Goal: Task Accomplishment & Management: Manage account settings

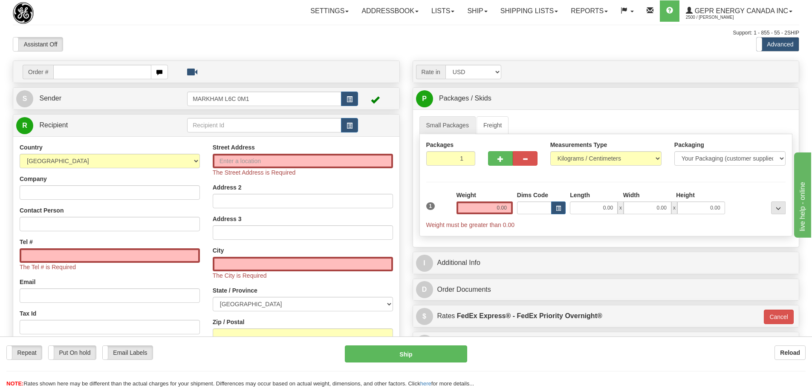
click at [190, 33] on div "Support: 1 - 855 - 55 - 2SHIP" at bounding box center [406, 32] width 787 height 7
click at [108, 22] on div at bounding box center [75, 13] width 124 height 22
click at [197, 28] on div "Toggle navigation Settings Shipping Preferences Fields Preferences New" at bounding box center [406, 249] width 812 height 498
click at [227, 35] on div "Toggle navigation Settings Shipping Preferences Fields Preferences New" at bounding box center [406, 249] width 812 height 498
click at [484, 32] on div "Support: 1 - 855 - 55 - 2SHIP" at bounding box center [406, 32] width 787 height 7
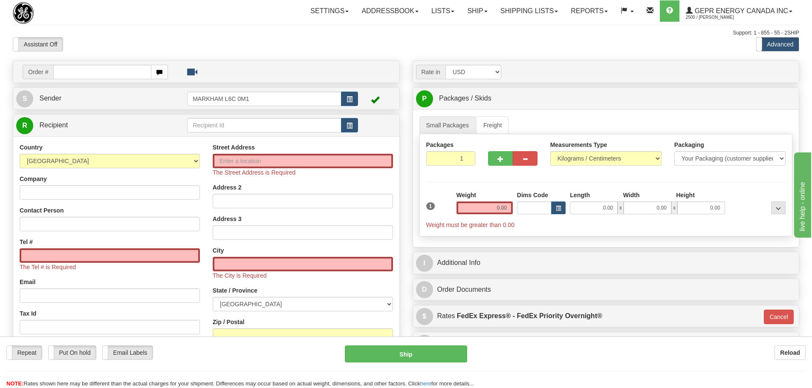
click at [547, 26] on div "Toggle navigation Settings Shipping Preferences Fields Preferences New" at bounding box center [406, 249] width 812 height 498
click at [547, 21] on link "Shipping lists" at bounding box center [529, 10] width 70 height 21
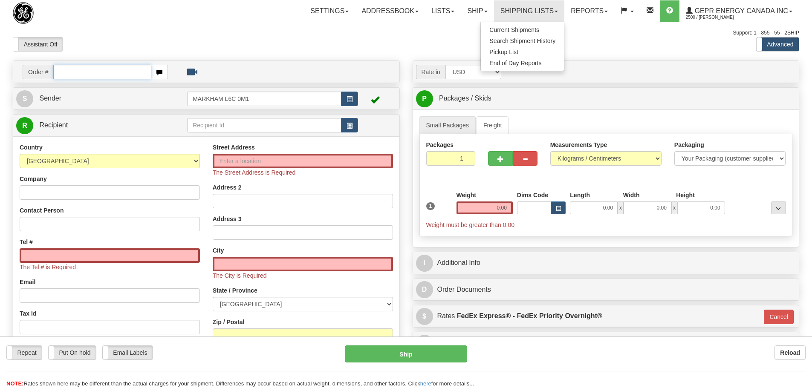
click at [117, 74] on input "text" at bounding box center [102, 72] width 98 height 14
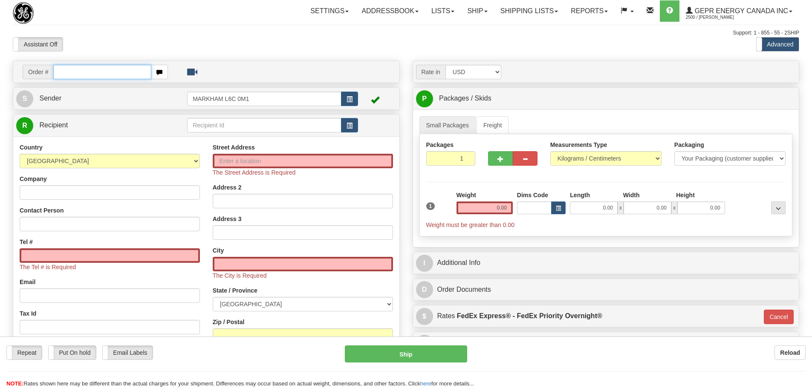
paste input "86685322"
type input "86685322"
click at [127, 53] on body "Training Course Close Toggle navigation Settings Shipping Preferences New Recip…" at bounding box center [406, 194] width 812 height 388
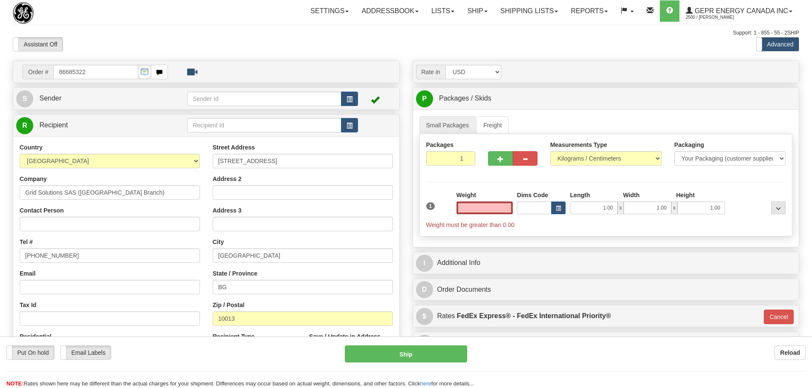
type input "0.00"
click at [365, 109] on div "S Sender" at bounding box center [206, 99] width 386 height 22
click at [353, 102] on button "button" at bounding box center [349, 99] width 17 height 14
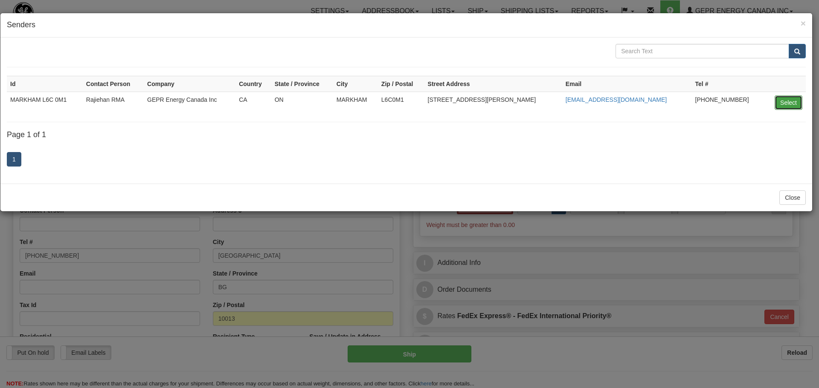
click at [792, 97] on button "Select" at bounding box center [788, 103] width 28 height 14
type input "MARKHAM L6C 0M1"
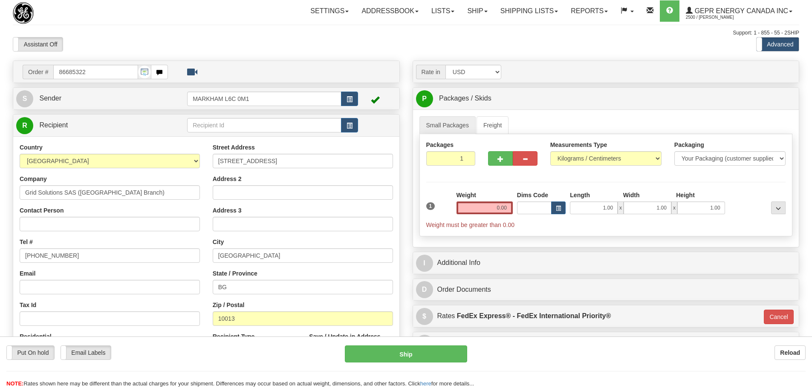
click at [125, 15] on div at bounding box center [75, 13] width 124 height 22
click at [58, 220] on input "Contact Person" at bounding box center [110, 224] width 180 height 14
paste input "Aymen Q. Fakhri"
type input "Aymen Q. Fakhri"
drag, startPoint x: 73, startPoint y: 258, endPoint x: -40, endPoint y: 281, distance: 115.8
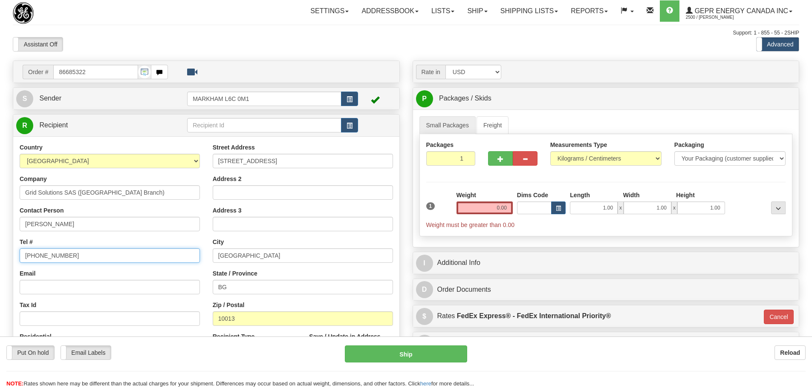
click at [0, 281] on html "Training Course Close Toggle navigation Settings Shipping Preferences New Sende…" at bounding box center [406, 194] width 812 height 388
drag, startPoint x: 69, startPoint y: 255, endPoint x: 67, endPoint y: 263, distance: 8.0
click at [67, 262] on input "Tel #" at bounding box center [110, 256] width 180 height 14
type input "1111111111"
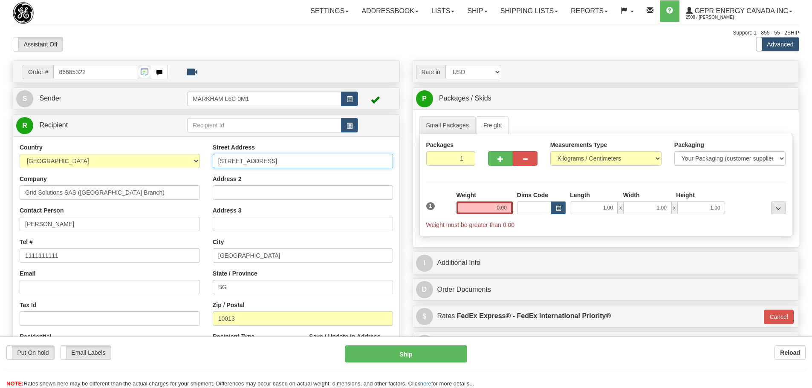
click at [327, 165] on input "House No. 18, Alley No. 31" at bounding box center [303, 161] width 180 height 14
drag, startPoint x: 296, startPoint y: 164, endPoint x: 126, endPoint y: 180, distance: 170.9
click at [126, 180] on div "Country AFGHANISTAN ALAND ISLANDS ALBANIA ALGERIA AMERICAN SAMOA ANDORRA ANGOLA…" at bounding box center [206, 257] width 386 height 229
paste input "Area 60"
type input "Area 601"
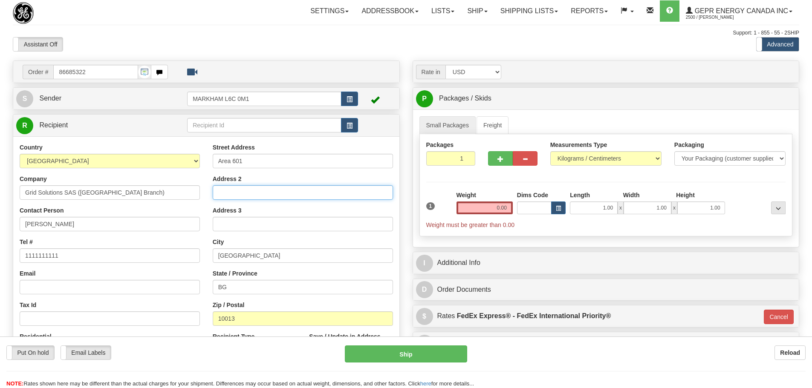
click at [322, 195] on input "Address 2" at bounding box center [303, 192] width 180 height 14
paste input "House No. 18, Alley No. 31"
click at [328, 194] on input "House No. 18, Alley No. 31" at bounding box center [303, 192] width 180 height 14
type input "House No. 18, Alley No. 31"
click at [294, 228] on input "Address 3" at bounding box center [303, 224] width 180 height 14
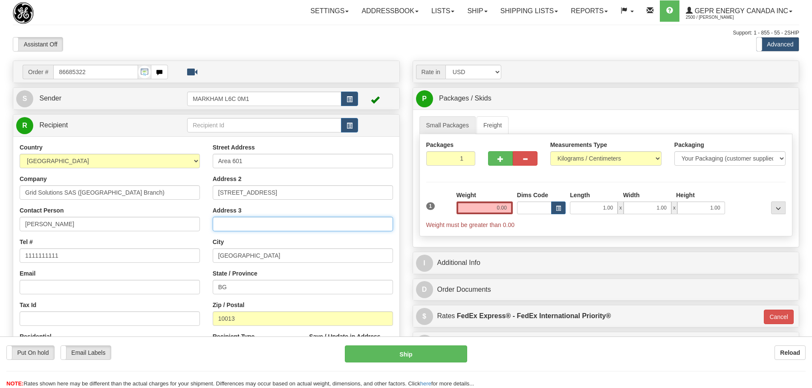
paste input "Al Ameerat Mansour"
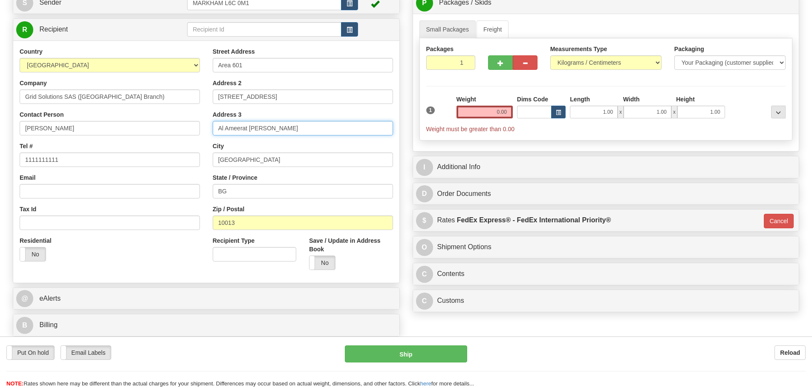
scroll to position [85, 0]
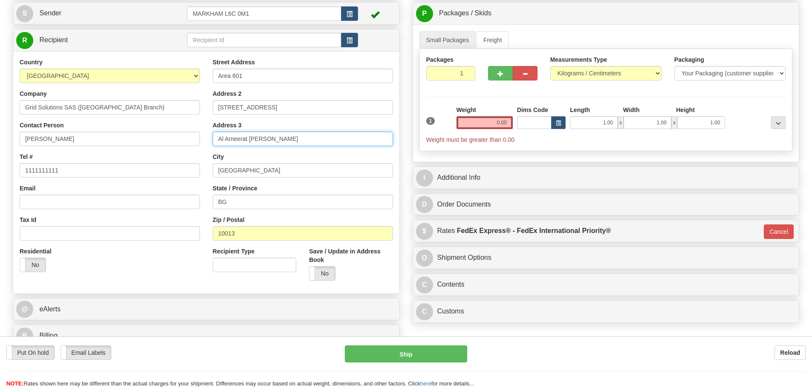
type input "Al Ameerat Mansour"
click at [484, 122] on input "0.00" at bounding box center [485, 122] width 56 height 13
type input "0.00"
click at [513, 121] on div "Weight 0.00" at bounding box center [485, 121] width 61 height 30
click at [512, 120] on input "0.00" at bounding box center [485, 122] width 56 height 13
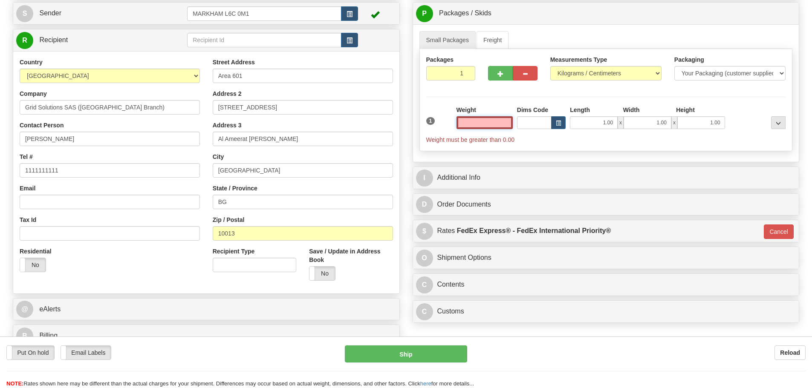
click at [496, 125] on input "text" at bounding box center [485, 122] width 56 height 13
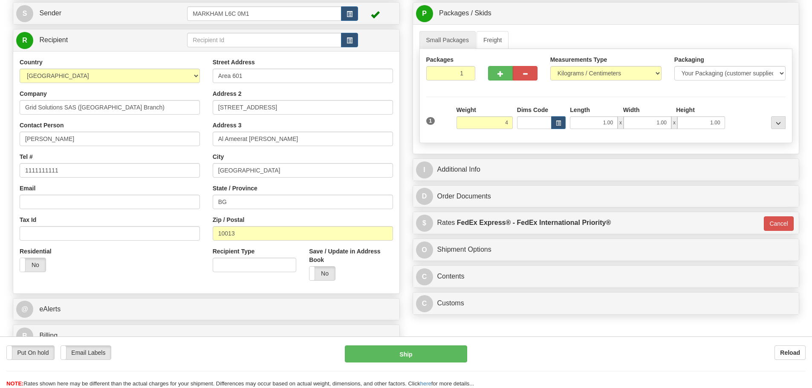
type input "4.00"
type input "01"
click at [476, 102] on div "Packages 1 1 Measurements Type" at bounding box center [606, 96] width 373 height 94
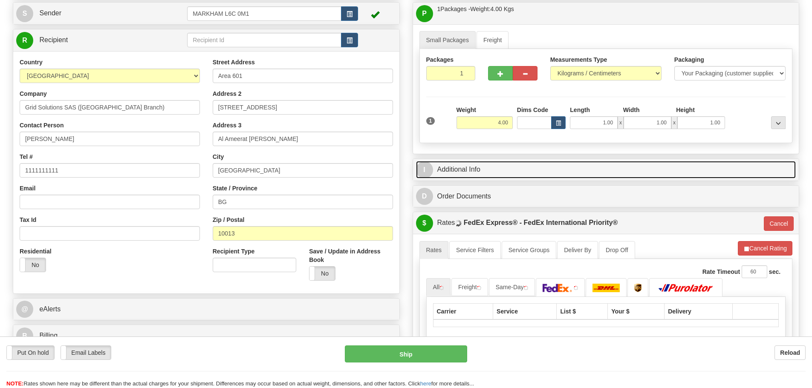
click at [468, 173] on link "I Additional Info" at bounding box center [606, 169] width 380 height 17
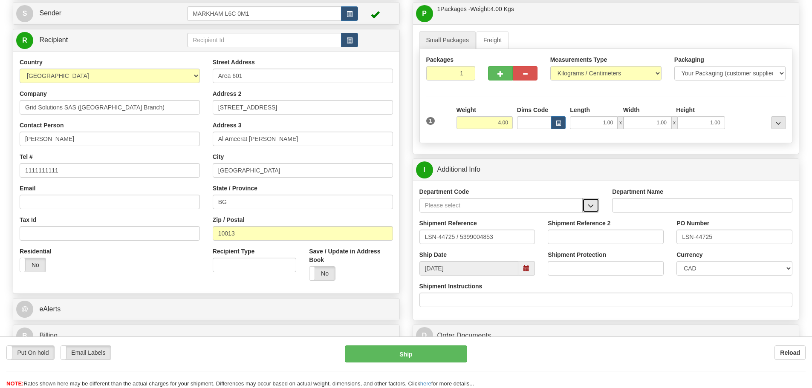
click at [590, 203] on span "button" at bounding box center [591, 206] width 6 height 6
click at [562, 219] on div "SER" at bounding box center [499, 218] width 155 height 9
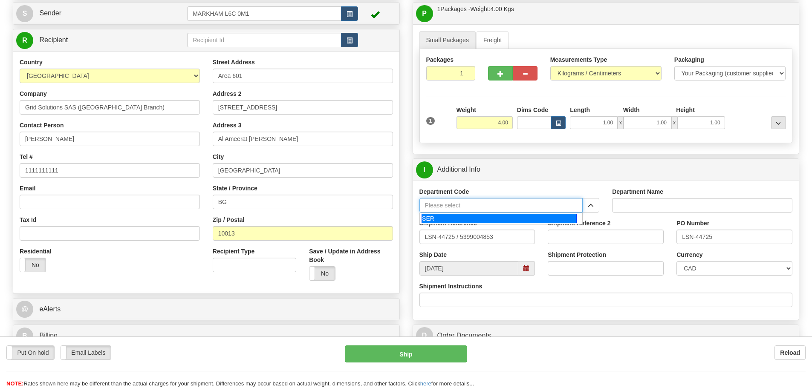
type input "SER"
type input "SERVICE DEPARTMENT"
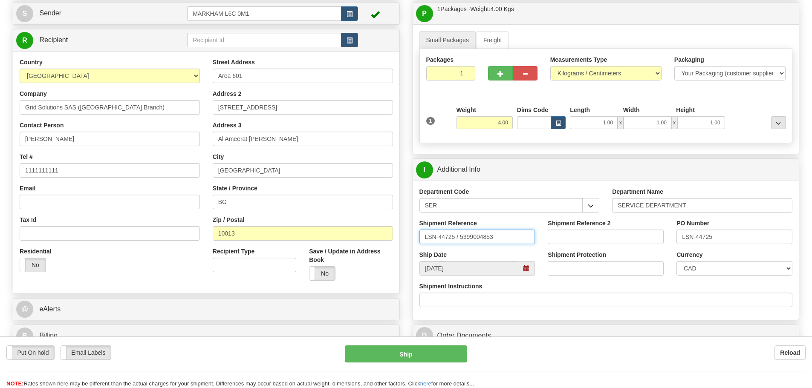
drag, startPoint x: 455, startPoint y: 237, endPoint x: 459, endPoint y: 241, distance: 5.1
click at [459, 241] on input "LSN-44725 / 5399004853" at bounding box center [478, 237] width 116 height 14
click at [472, 235] on input "LSN-44725 RMA 5399004853" at bounding box center [478, 237] width 116 height 14
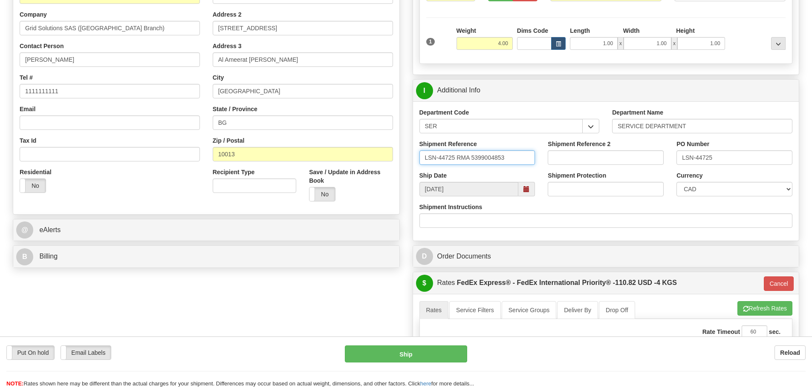
scroll to position [171, 0]
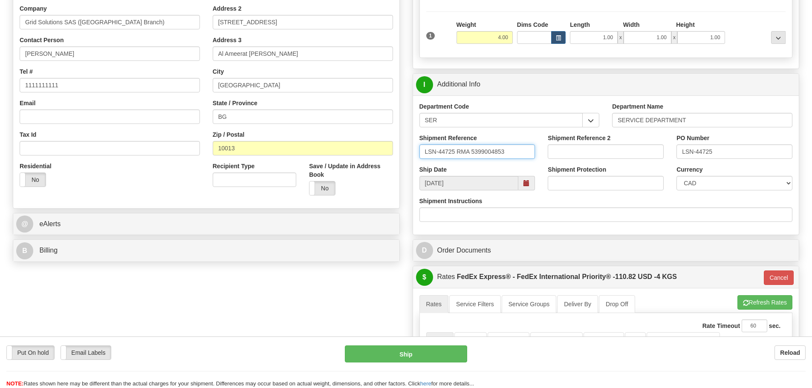
type input "LSN-44725 RMA 5399004853"
click at [718, 174] on div "Currency CAD USD EUR ZAR RON ANG ARN AUD AUS AWG BBD BFR BGN BHD BMD BND BRC BR…" at bounding box center [735, 177] width 116 height 25
click at [715, 181] on select "CAD USD EUR ZAR RON ANG ARN AUD AUS AWG BBD BFR BGN BHD BMD BND BRC BRL CHP CKZ…" at bounding box center [735, 183] width 116 height 14
select select "1"
click at [677, 176] on select "CAD USD EUR ZAR RON ANG ARN AUD AUS AWG BBD BFR BGN BHD BMD BND BRC BRL CHP CKZ…" at bounding box center [735, 183] width 116 height 14
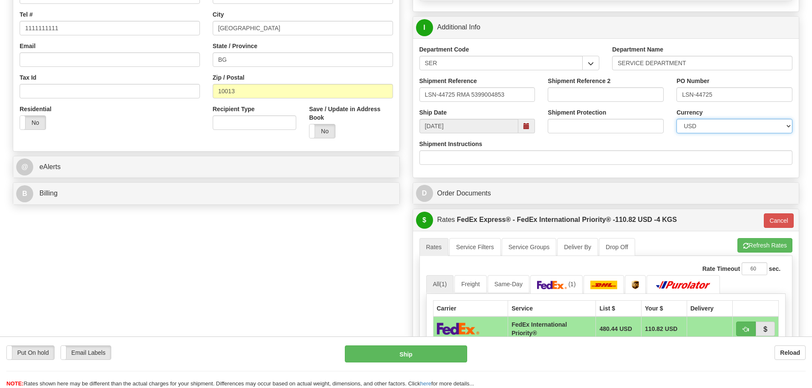
scroll to position [341, 0]
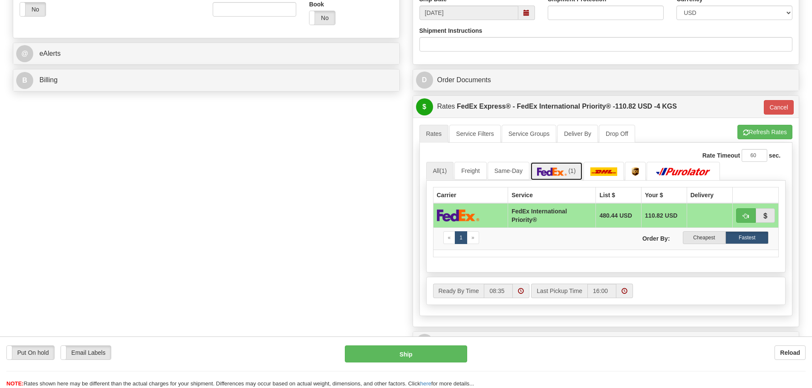
click at [565, 174] on img at bounding box center [552, 172] width 30 height 9
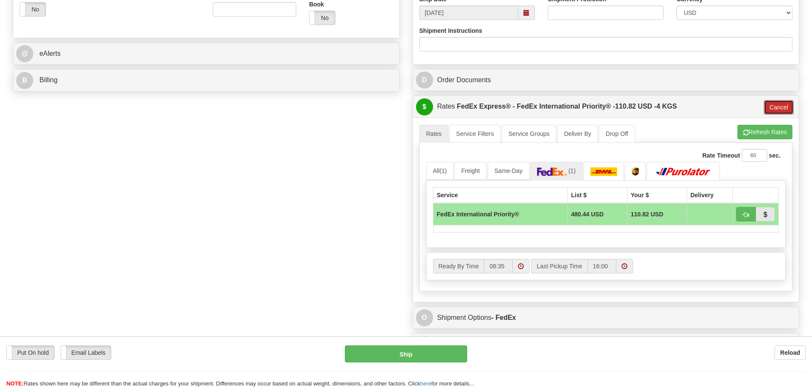
click at [776, 103] on button "Cancel" at bounding box center [779, 107] width 30 height 14
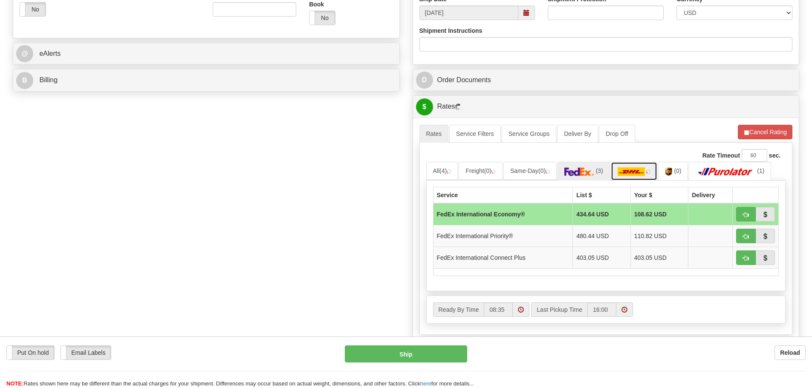
click at [644, 170] on img at bounding box center [631, 172] width 27 height 9
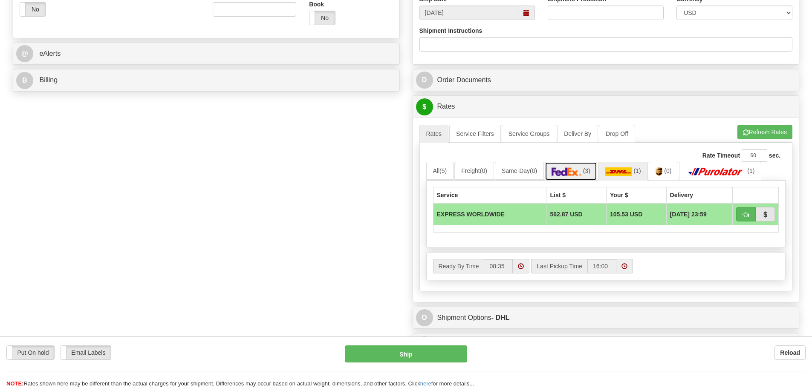
click at [567, 169] on img at bounding box center [567, 172] width 30 height 9
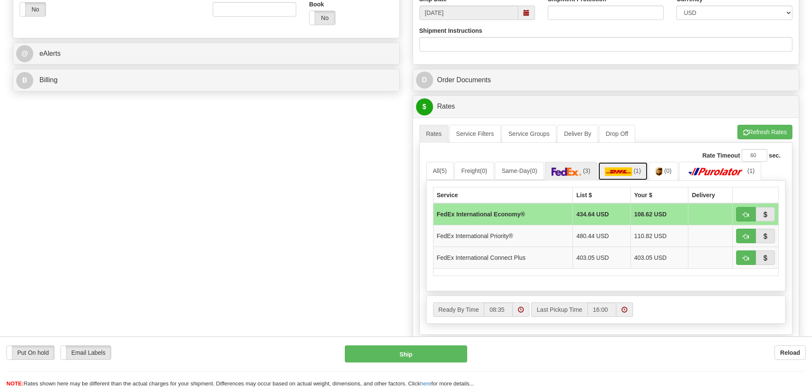
click at [621, 168] on img at bounding box center [618, 172] width 27 height 9
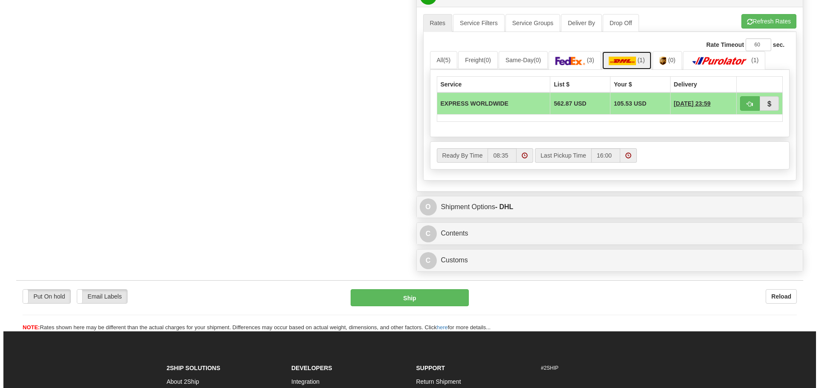
scroll to position [469, 0]
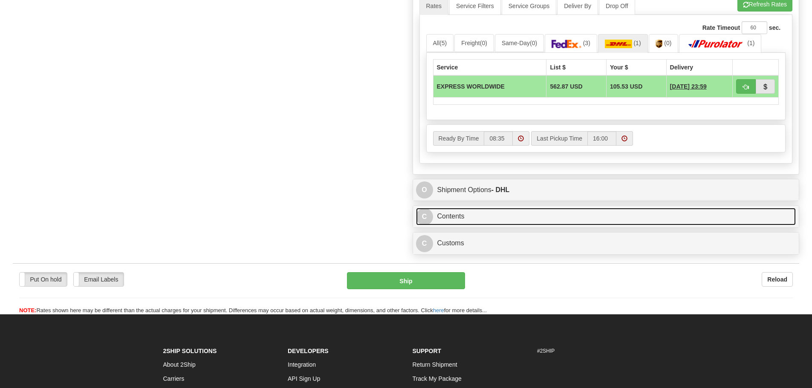
click at [550, 215] on link "C Contents" at bounding box center [606, 216] width 380 height 17
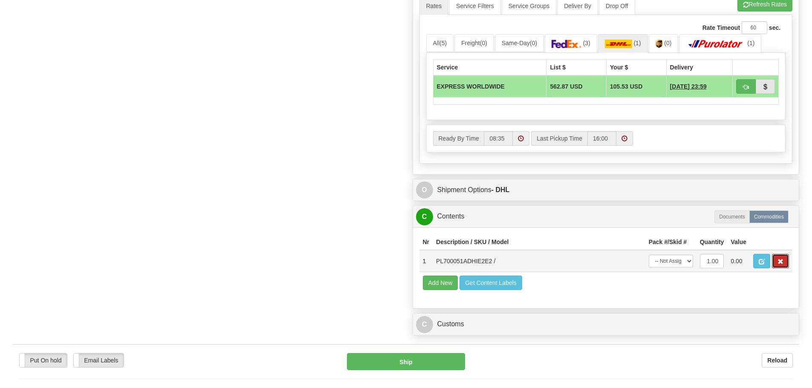
click at [785, 261] on button "button" at bounding box center [780, 261] width 17 height 14
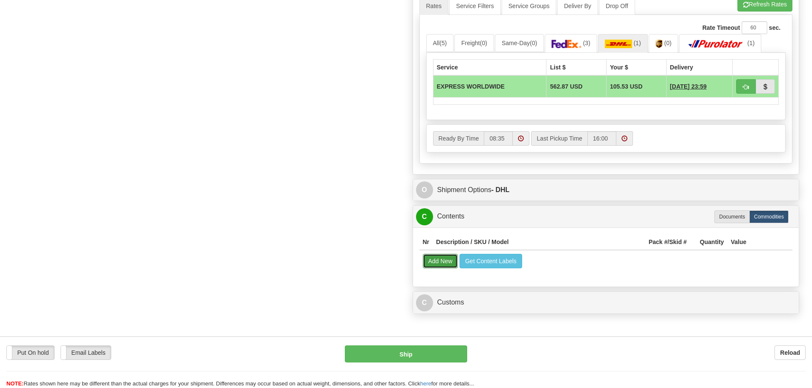
click at [447, 261] on button "Add New" at bounding box center [440, 261] width 35 height 14
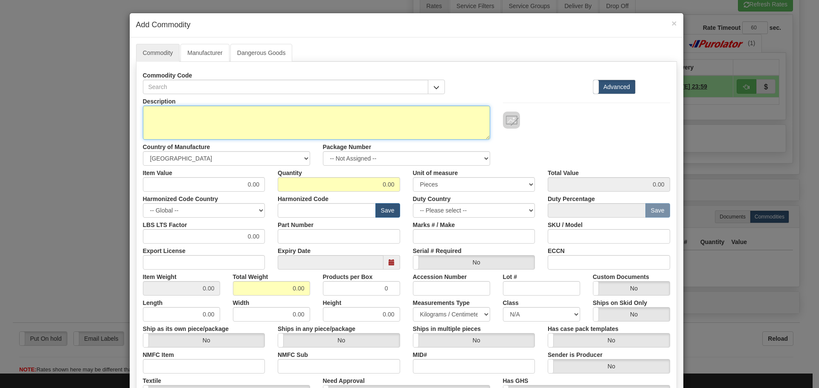
click at [301, 128] on textarea "Description" at bounding box center [316, 123] width 347 height 34
paste textarea "EPM 7000 - Power Quality Meter"
type textarea "EPM 7000 - Power Quality Meter"
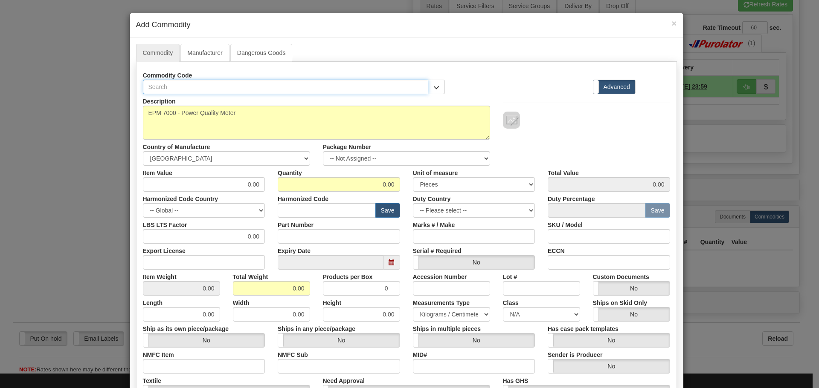
click at [191, 88] on input "text" at bounding box center [286, 87] width 286 height 14
paste input "PL700051ADHIE2E2"
type input "PL700051ADHIE2E2"
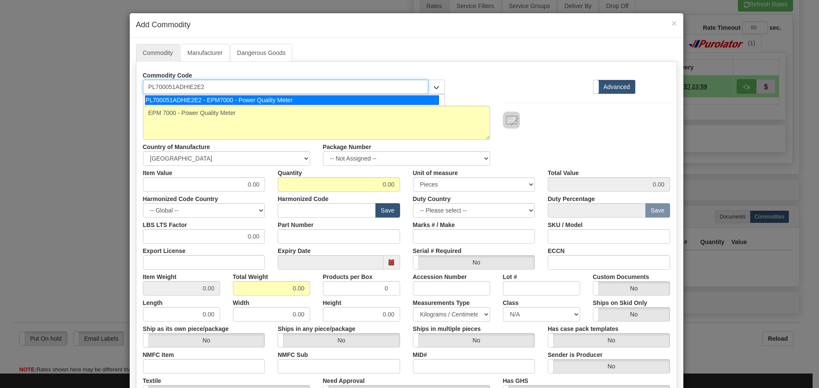
click at [213, 102] on div "PL700051ADHIE2E2 - EPM7000 - Power Quality Meter" at bounding box center [292, 100] width 294 height 9
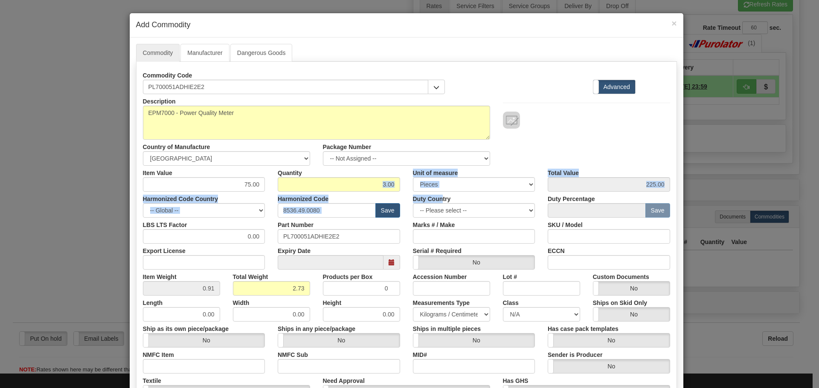
drag, startPoint x: 375, startPoint y: 180, endPoint x: 438, endPoint y: 197, distance: 65.4
click at [438, 197] on div "Description EPM7000 - Power Quality Meter Country of Manufacture -- Unknown -- …" at bounding box center [406, 281] width 527 height 375
click at [364, 214] on input "8536.49.0080" at bounding box center [327, 210] width 98 height 14
click at [363, 200] on div "Harmonized Code 8536.49.0080 Save" at bounding box center [338, 205] width 135 height 26
click at [363, 186] on input "3.00" at bounding box center [339, 184] width 122 height 14
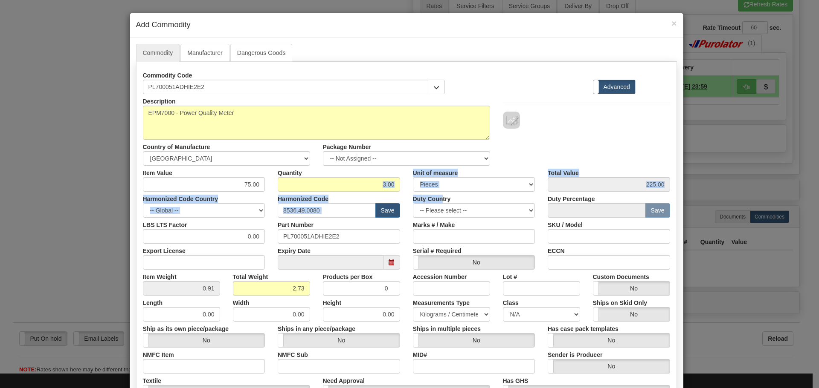
click at [363, 186] on input "3.00" at bounding box center [339, 184] width 122 height 14
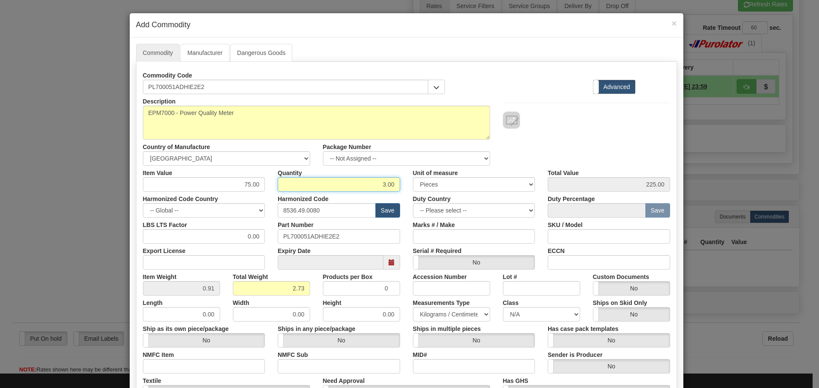
drag, startPoint x: 363, startPoint y: 185, endPoint x: 433, endPoint y: 174, distance: 70.8
click at [433, 174] on div "Item Value 75.00 Quantity 3.00 Unit of measure 3 Thousand Square Inches Adjustm…" at bounding box center [406, 179] width 540 height 26
type input "1"
type input "75.00"
click at [400, 174] on div "Quantity 1" at bounding box center [338, 179] width 135 height 26
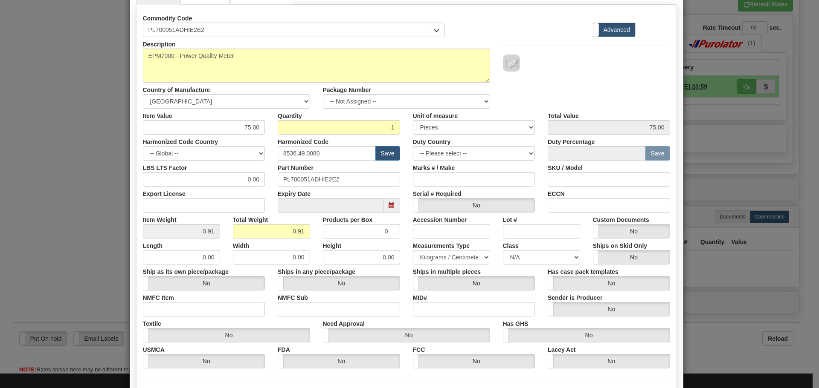
scroll to position [128, 0]
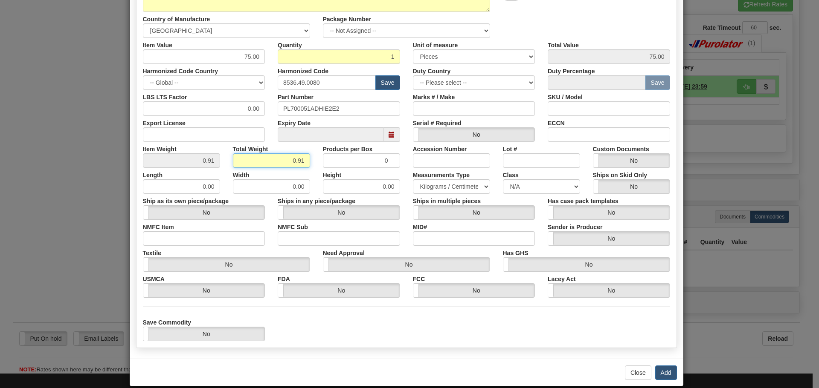
drag, startPoint x: 280, startPoint y: 161, endPoint x: 313, endPoint y: 159, distance: 33.3
click at [313, 159] on div "Item Weight 0.91 Total Weight 0.91 Products per Box 0 Accession Number Lot # Cu…" at bounding box center [406, 155] width 540 height 26
type input "4"
type input "4.0000"
click at [310, 156] on div "Total Weight 4" at bounding box center [271, 155] width 90 height 26
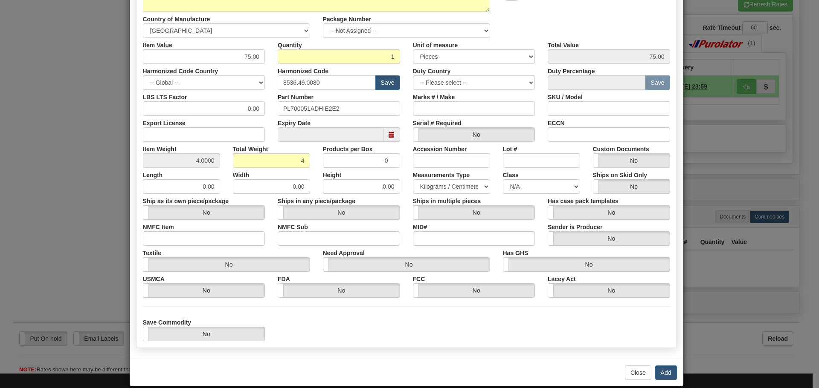
click at [663, 361] on div "Close Add" at bounding box center [406, 373] width 553 height 28
click at [663, 366] on button "Add" at bounding box center [666, 373] width 22 height 14
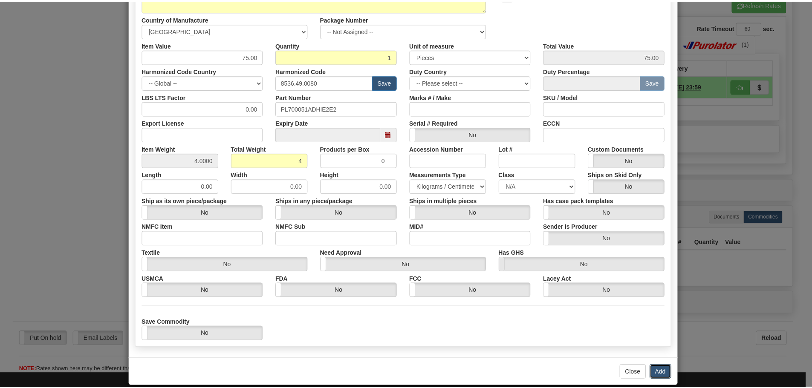
scroll to position [0, 0]
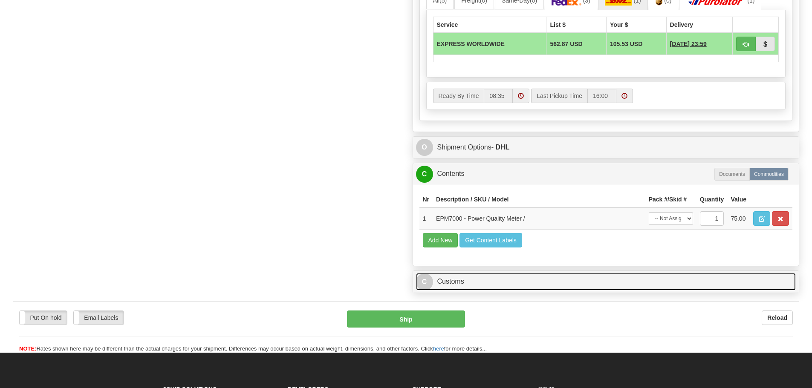
click at [541, 275] on link "C Customs" at bounding box center [606, 281] width 380 height 17
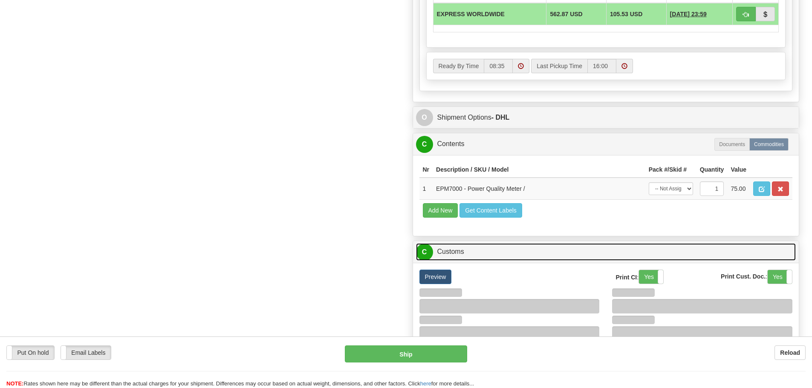
scroll to position [725, 0]
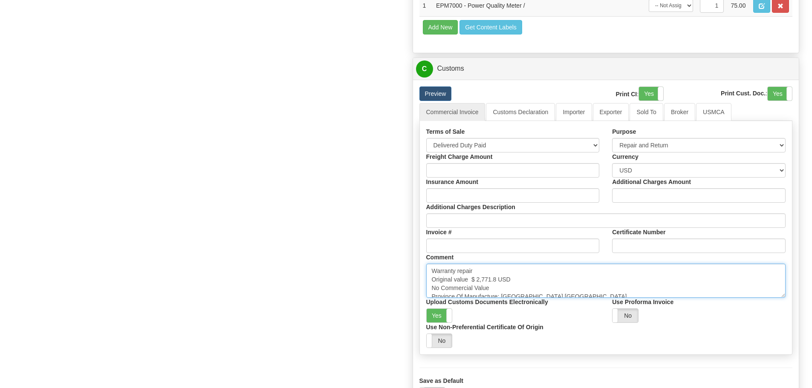
drag, startPoint x: 471, startPoint y: 281, endPoint x: 495, endPoint y: 280, distance: 24.3
click at [495, 280] on textarea "Warranty repair Original value $ 2,771.8 USD No Commercial Value Province Of Ma…" at bounding box center [606, 281] width 360 height 34
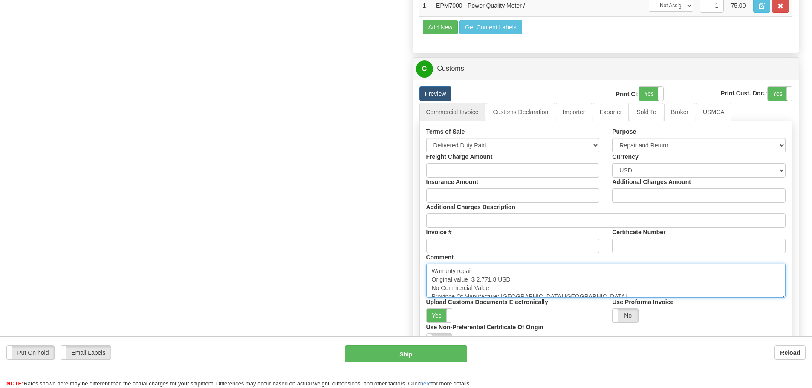
paste textarea "4,477.37"
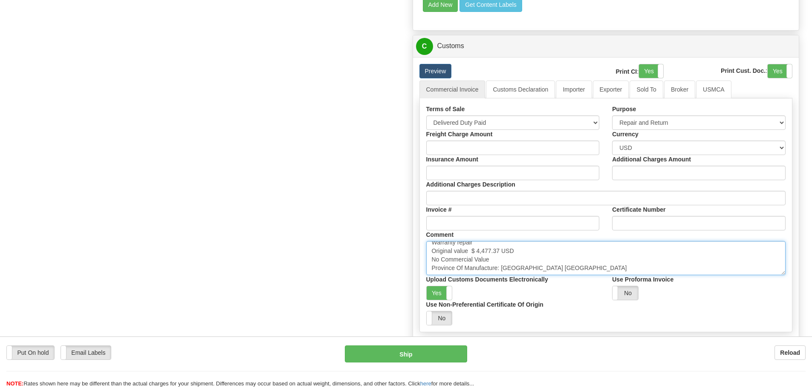
scroll to position [767, 0]
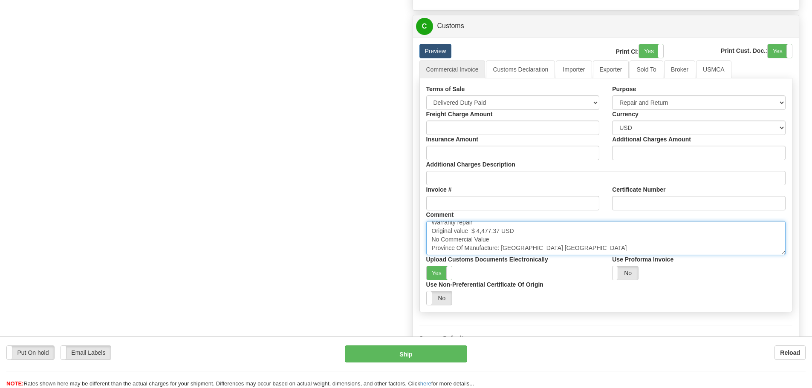
drag, startPoint x: 567, startPoint y: 244, endPoint x: 576, endPoint y: 254, distance: 13.6
click at [576, 254] on textarea "Warranty repair Original value $ 2,771.8 USD No Commercial Value Province Of Ma…" at bounding box center [606, 238] width 360 height 34
type textarea "Warranty repair Original value $ 4,477.37 USD No Commercial Value"
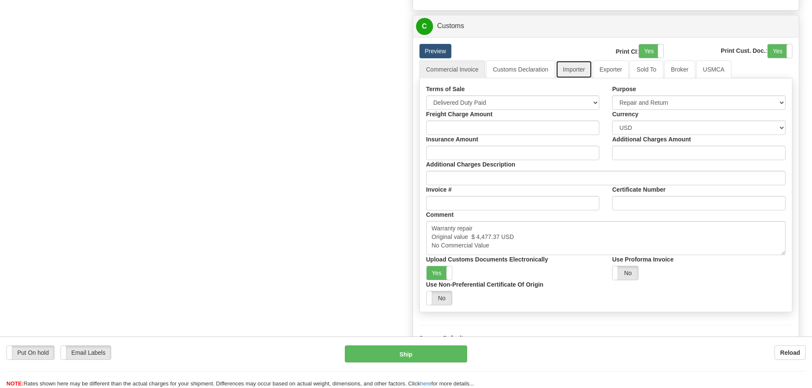
click at [573, 72] on link "Importer" at bounding box center [574, 70] width 36 height 18
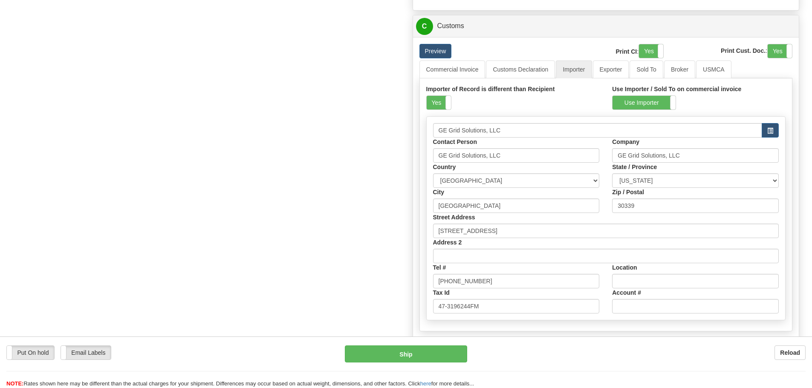
click at [441, 93] on label "Importer of Record is different than Recipient" at bounding box center [490, 89] width 129 height 9
click at [446, 102] on span at bounding box center [451, 103] width 11 height 14
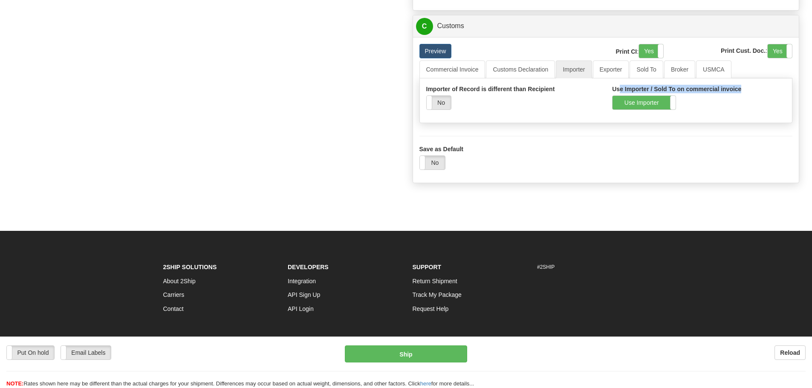
click at [620, 94] on div "Use Importer / Sold To on commercial invoice Use Importer Use Sold To" at bounding box center [699, 97] width 186 height 25
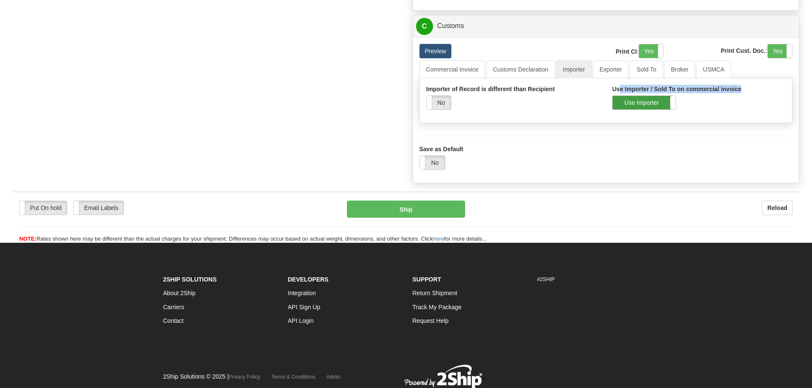
click at [623, 110] on label "Use Importer" at bounding box center [644, 103] width 63 height 14
click at [463, 75] on link "Commercial Invoice" at bounding box center [453, 70] width 66 height 18
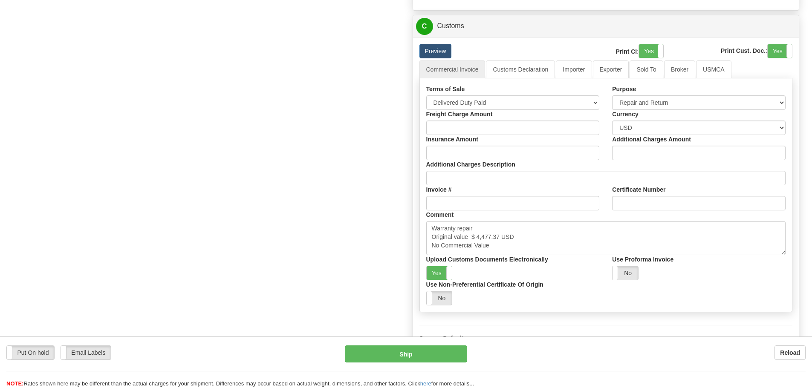
click at [417, 354] on button "Ship" at bounding box center [406, 354] width 122 height 17
type input "P"
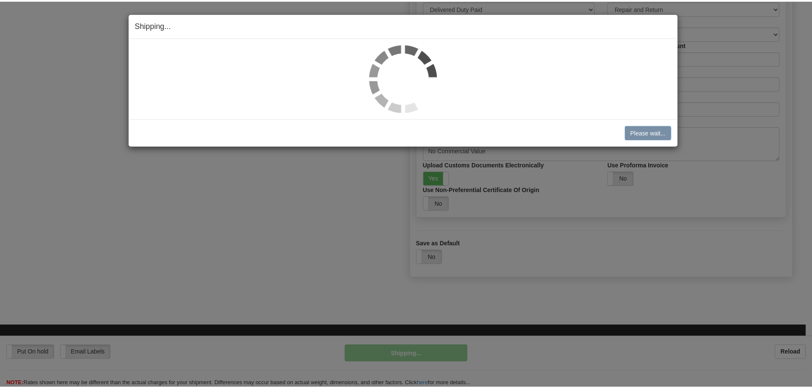
scroll to position [583, 0]
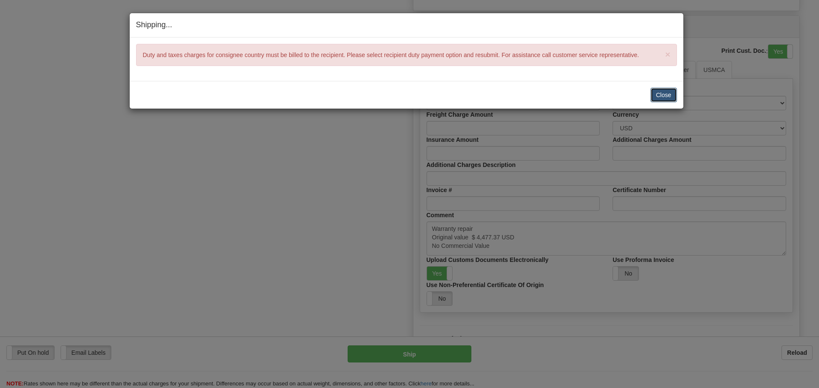
click at [668, 97] on button "Close" at bounding box center [663, 95] width 26 height 14
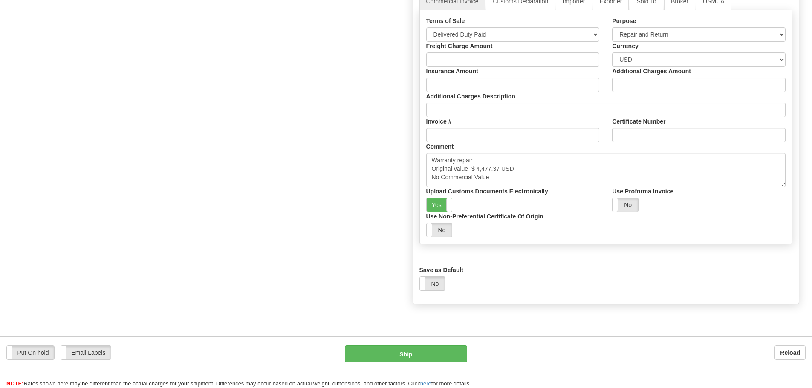
scroll to position [668, 0]
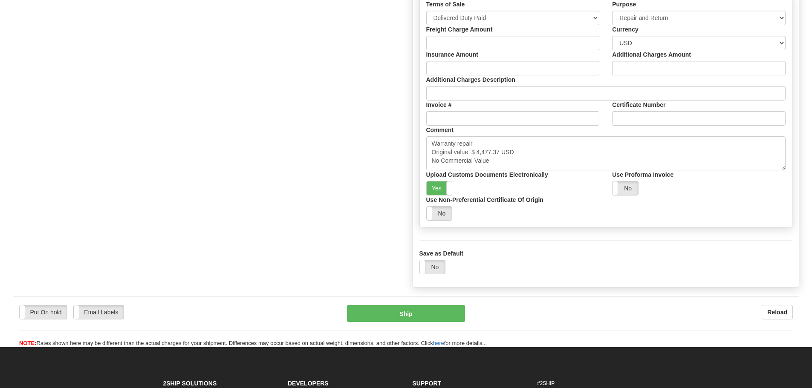
click at [426, 192] on div "Upload Customs Documents Electronically Yes No" at bounding box center [513, 183] width 186 height 25
click at [433, 193] on label "Yes" at bounding box center [440, 189] width 26 height 14
click at [403, 314] on button "Ship" at bounding box center [406, 313] width 118 height 17
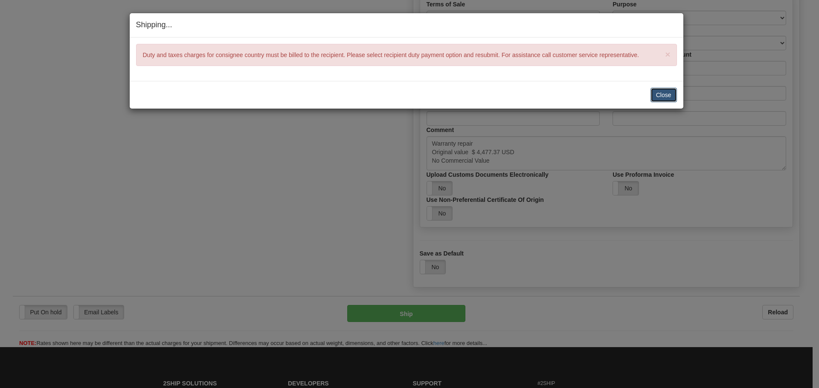
click at [653, 94] on button "Close" at bounding box center [663, 95] width 26 height 14
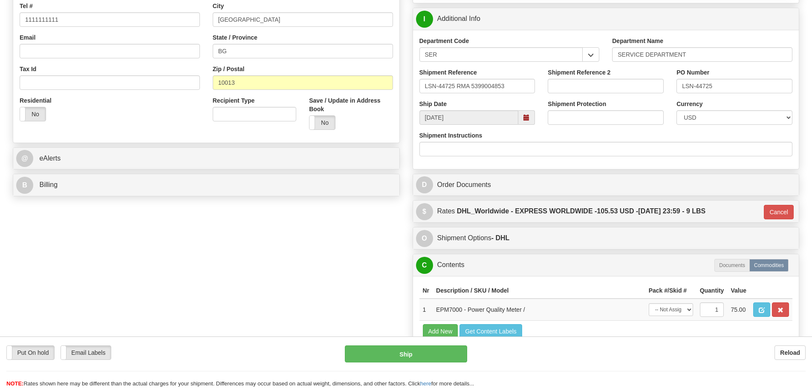
scroll to position [199, 0]
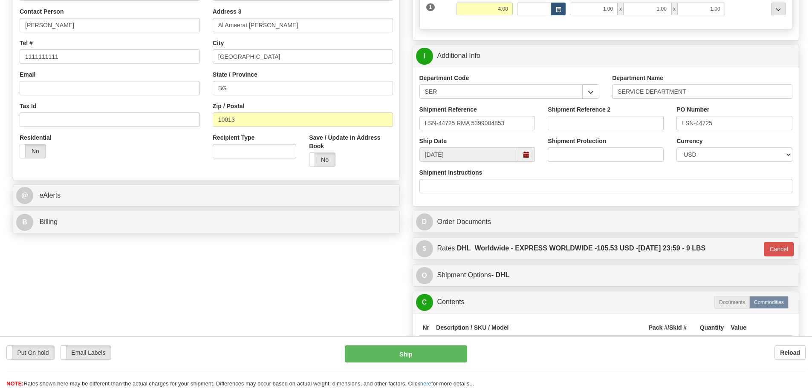
click at [197, 207] on div "Order # 86685322 S" at bounding box center [206, 49] width 400 height 376
click at [197, 216] on div "B Billing" at bounding box center [206, 222] width 386 height 22
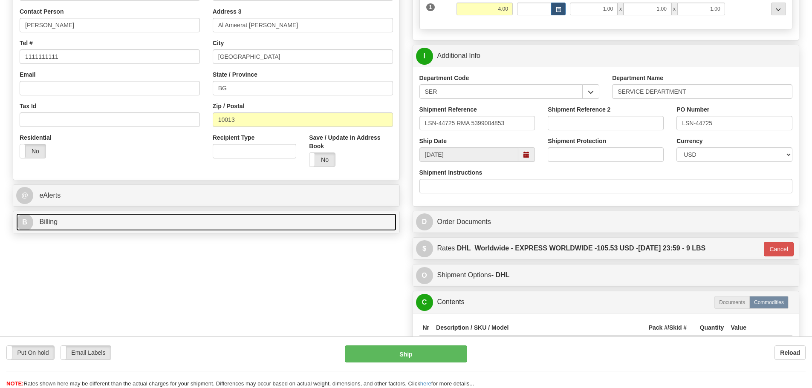
click at [201, 228] on link "B Billing" at bounding box center [206, 222] width 380 height 17
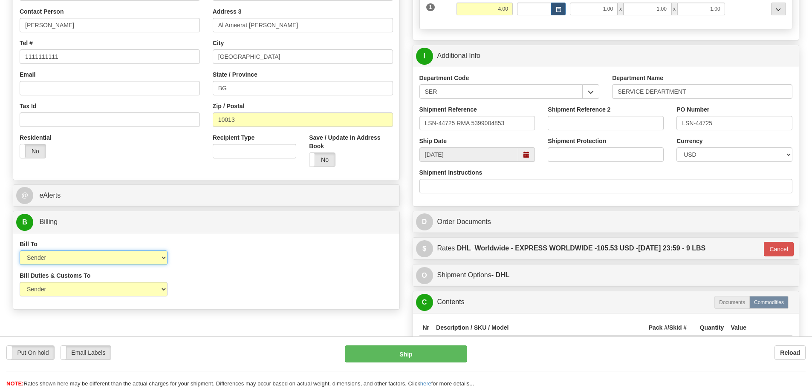
click at [128, 255] on select "Sender Recipient Third Party Collect" at bounding box center [94, 258] width 148 height 14
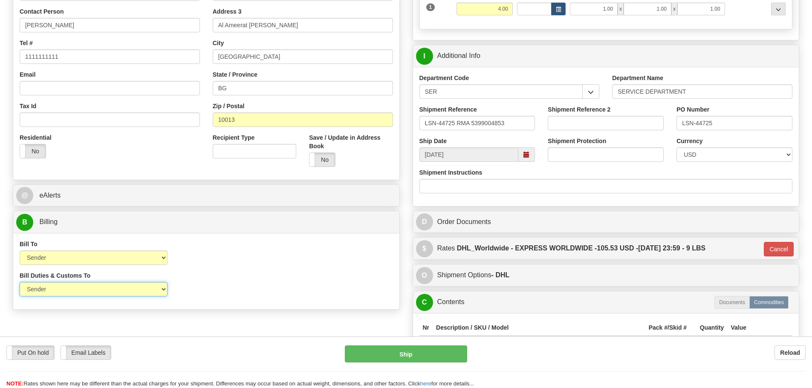
click at [163, 290] on select "Sender Recipient Third Party" at bounding box center [94, 289] width 148 height 14
select select "2"
click at [20, 282] on select "Sender Recipient Third Party" at bounding box center [94, 289] width 148 height 14
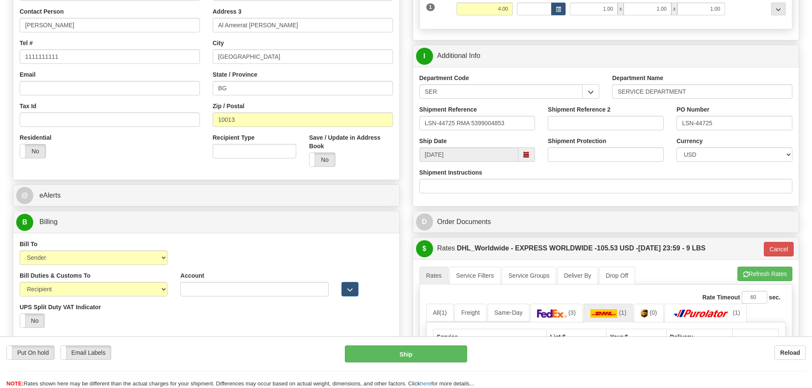
click at [329, 248] on div "Bill To Sender Recipient Third Party Collect Account 3rd Party Account List Ple…" at bounding box center [206, 256] width 386 height 32
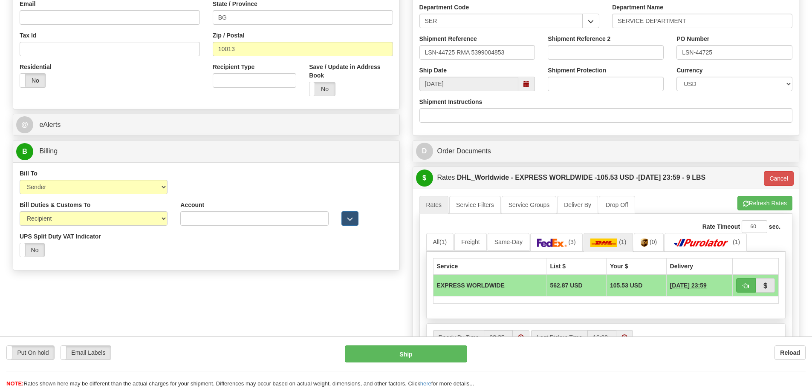
scroll to position [284, 0]
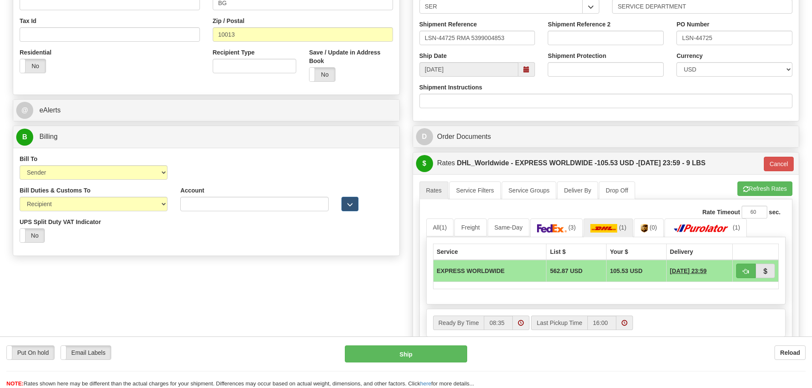
click at [343, 244] on div "Bill Duties & Customs To Sender Recipient Third Party UPS Split Duty VAT Indica…" at bounding box center [206, 217] width 386 height 63
click at [763, 185] on button "Refresh Rates" at bounding box center [765, 189] width 55 height 14
type input "P"
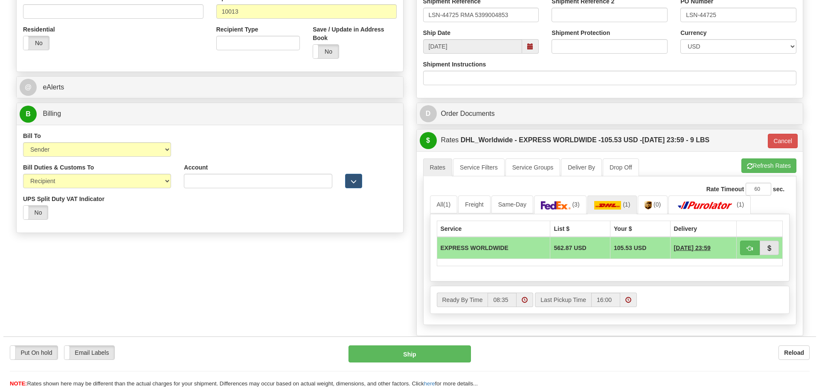
scroll to position [327, 0]
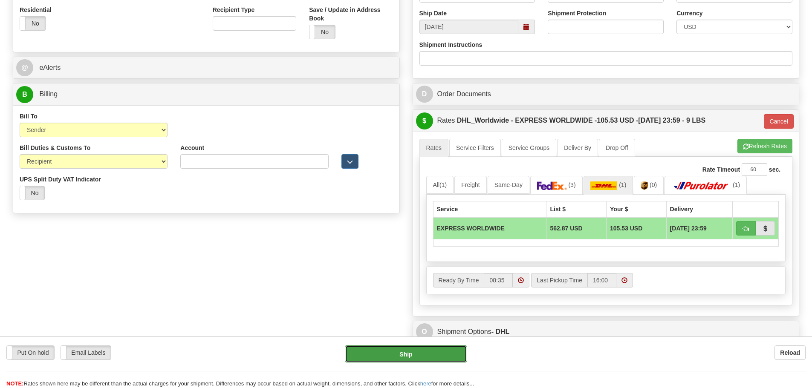
click at [399, 362] on button "Ship" at bounding box center [406, 354] width 122 height 17
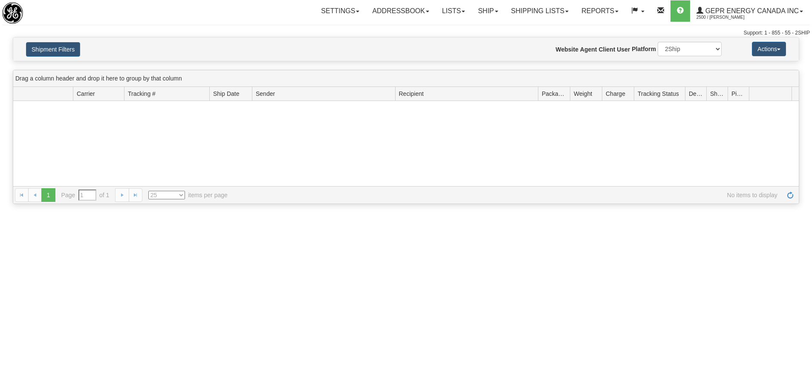
type input "From [DATE] To [DATE]"
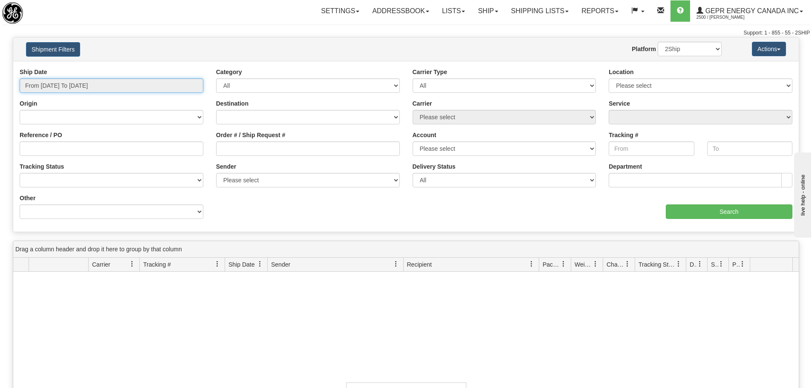
click at [118, 85] on input "From 08/24/2025 To 08/25/2025" at bounding box center [112, 85] width 184 height 14
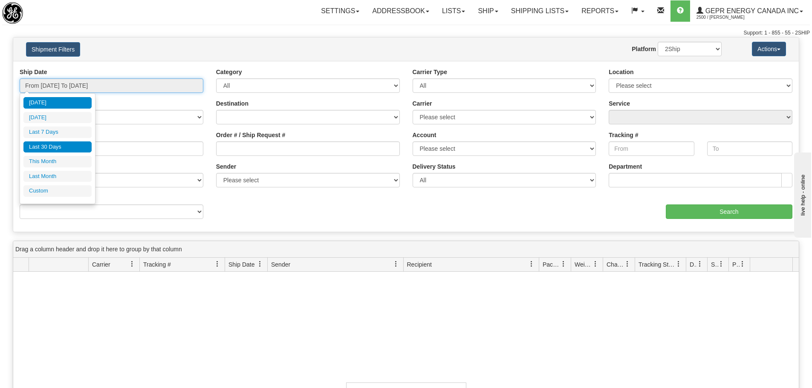
type input "08/24/2025"
type input "08/25/2025"
type input "08/01/2025"
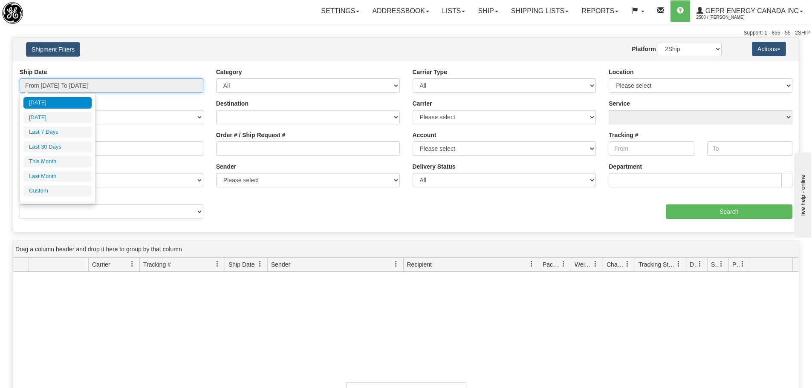
type input "08/31/2025"
type input "08/25/2025"
type input "07/01/2025"
type input "07/31/2025"
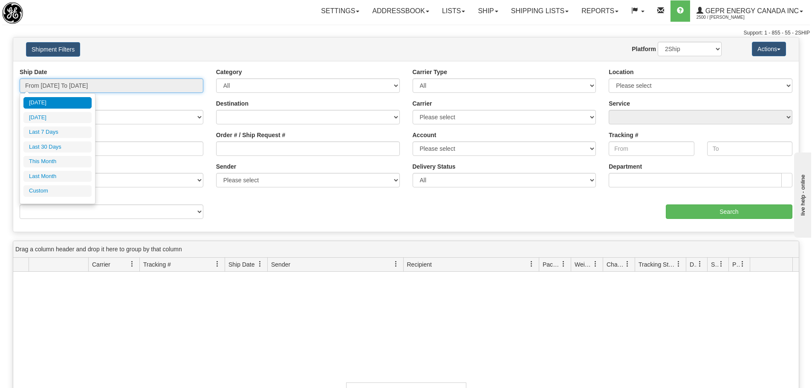
type input "08/25/2025"
click at [47, 190] on li "Custom" at bounding box center [57, 191] width 68 height 12
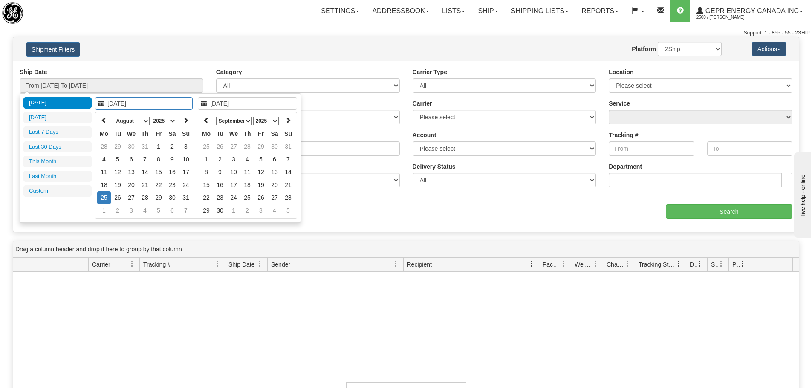
click at [166, 54] on div "Website Agent Nothing selected Client User Platform 2Ship Imported" at bounding box center [438, 49] width 580 height 14
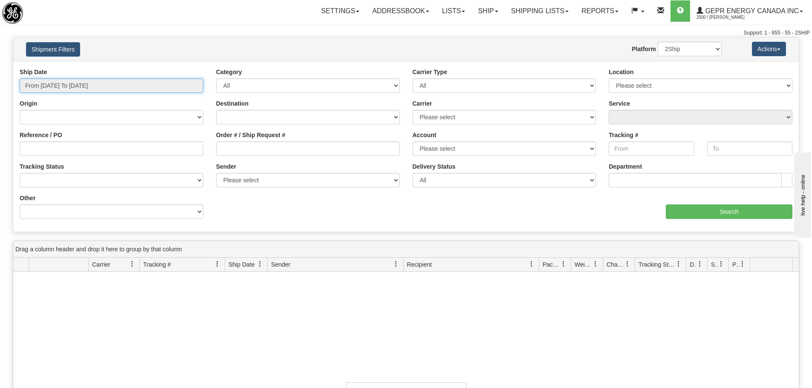
click at [97, 78] on input "From 08/24/2025 To 08/25/2025" at bounding box center [112, 85] width 184 height 14
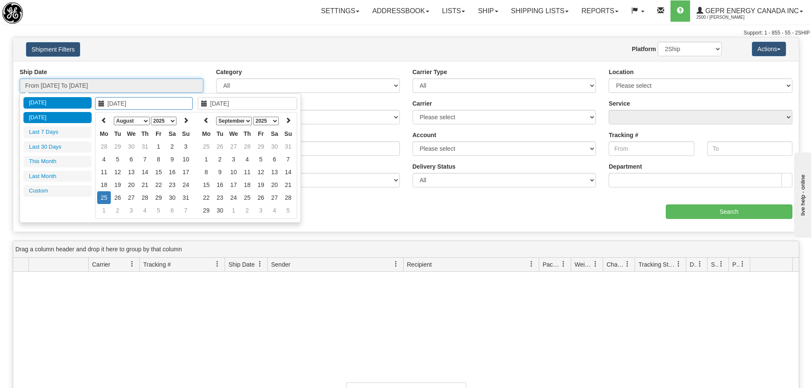
type input "08/24/2025"
type input "[DATE]"
type input "08/19/2025"
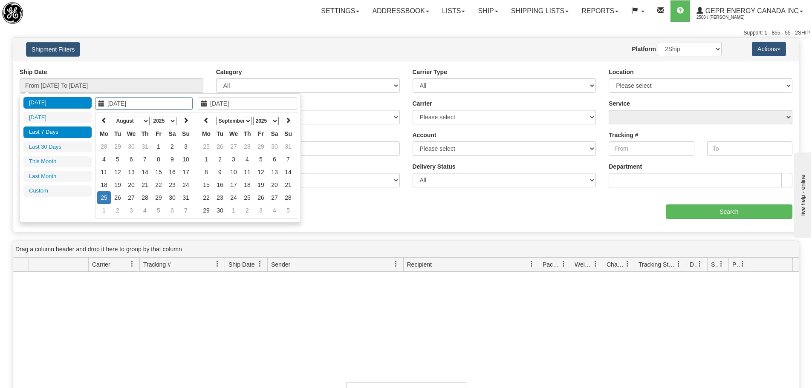
click at [56, 130] on li "Last 7 Days" at bounding box center [57, 133] width 68 height 12
type input "From 08/19/2025 To 08/25/2025"
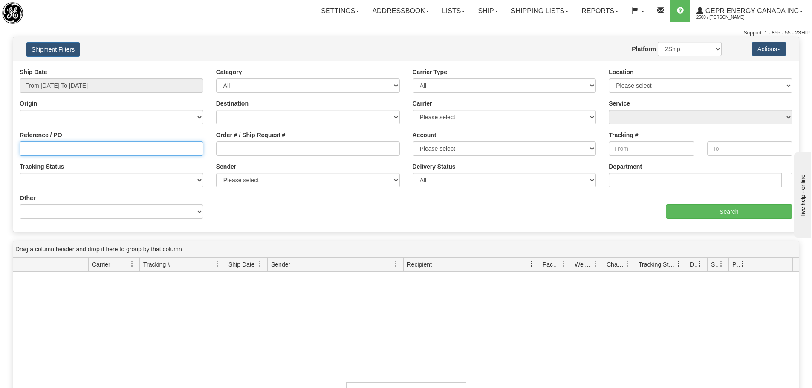
click at [63, 142] on input "Reference / PO" at bounding box center [112, 149] width 184 height 14
paste input "5399001950"
type input "5399001950"
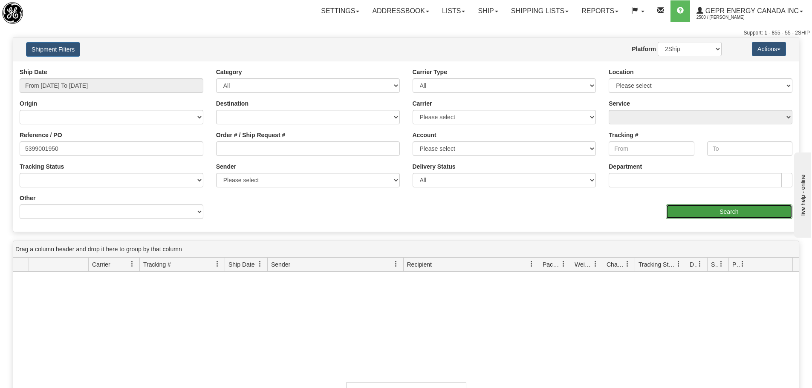
click at [723, 218] on input "Search" at bounding box center [729, 212] width 127 height 14
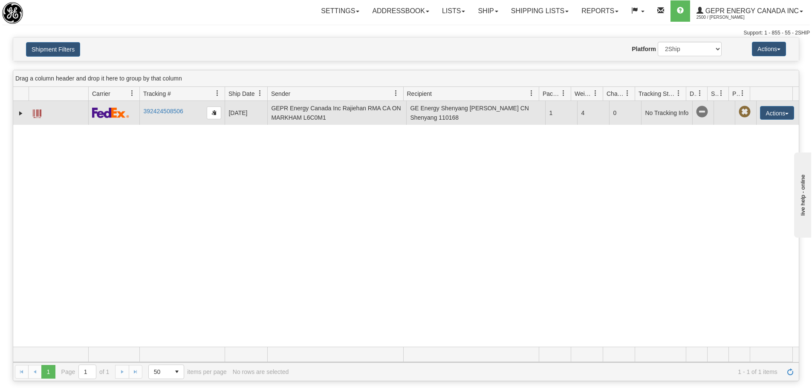
click at [38, 112] on span at bounding box center [37, 114] width 9 height 9
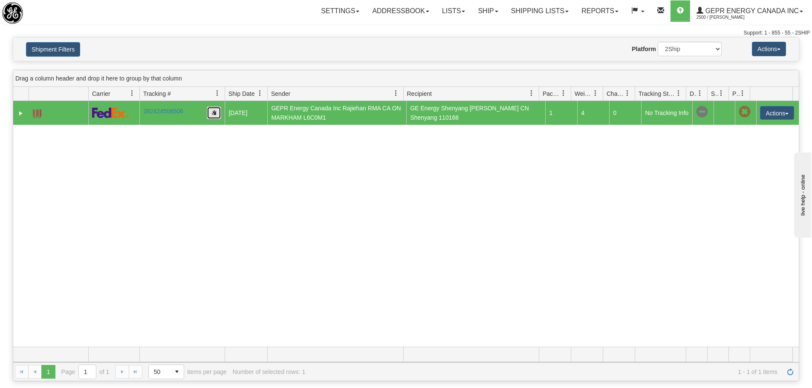
click at [211, 108] on button "button" at bounding box center [214, 113] width 14 height 13
click at [437, 225] on div "31515666 2500 392424508506 08/22/2025 08/22/2025 04:29:19 PM GEPR Energy Canada…" at bounding box center [406, 224] width 786 height 246
click at [565, 12] on span at bounding box center [566, 12] width 3 height 2
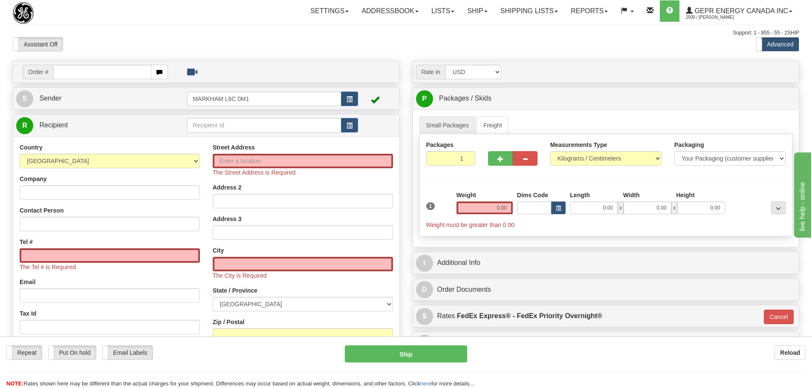
click at [208, 32] on div "Support: 1 - 855 - 55 - 2SHIP" at bounding box center [406, 32] width 787 height 7
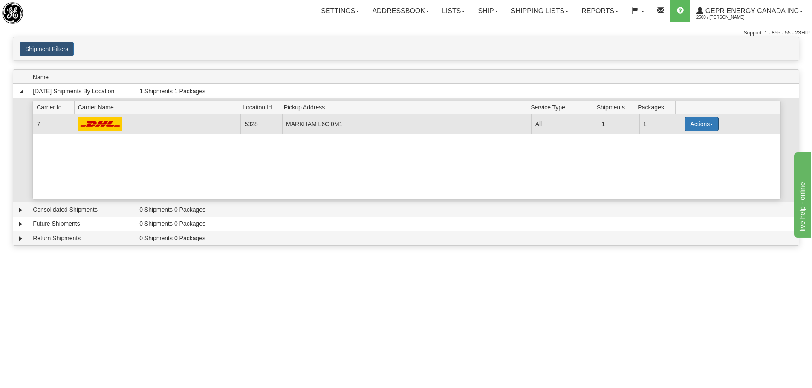
click at [698, 119] on button "Actions" at bounding box center [702, 124] width 34 height 14
click at [682, 140] on span "Details" at bounding box center [670, 140] width 23 height 6
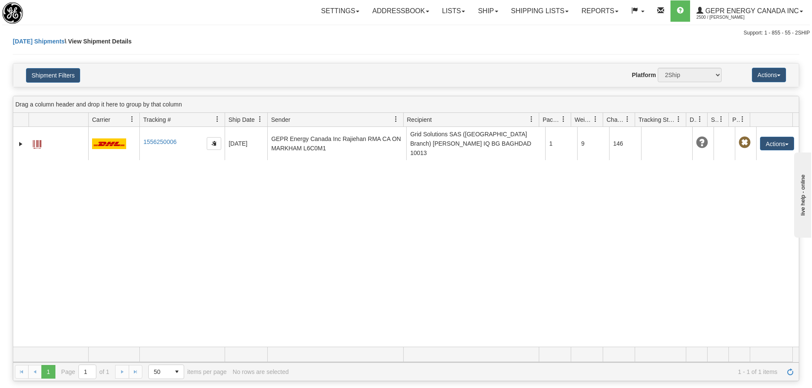
click at [746, 124] on link at bounding box center [742, 119] width 14 height 14
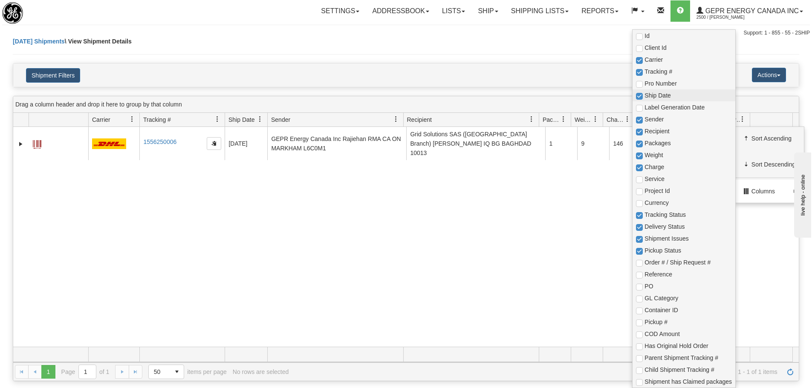
click at [675, 95] on span "Ship Date" at bounding box center [688, 95] width 87 height 9
checkbox input "true"
checkbox input "false"
checkbox input "true"
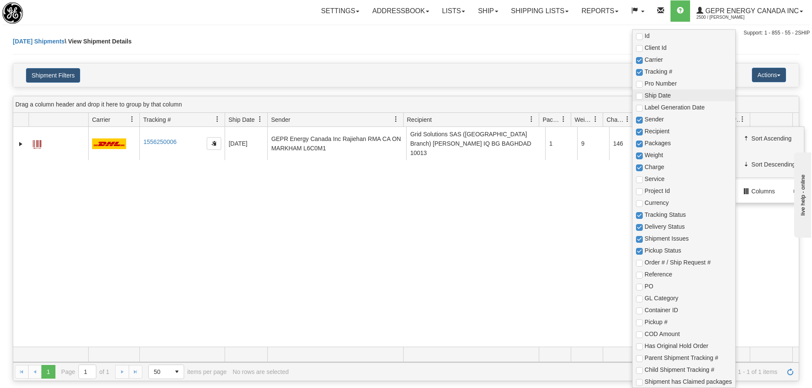
checkbox input "true"
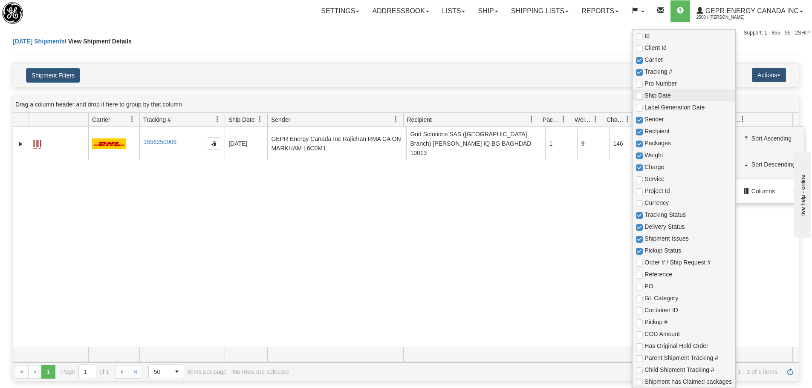
checkbox input "true"
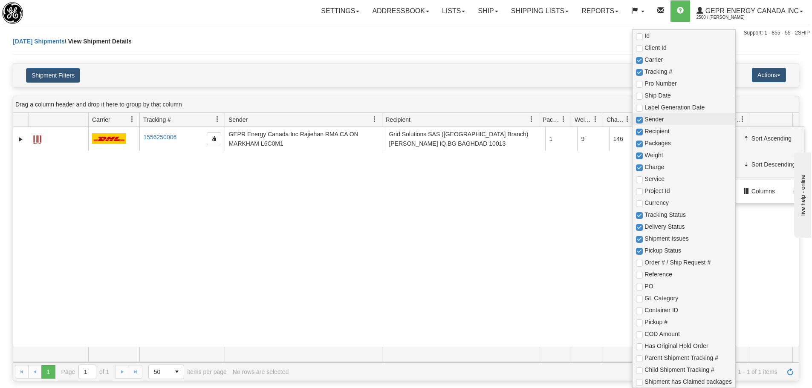
click at [672, 118] on span "Sender" at bounding box center [688, 119] width 87 height 9
checkbox input "true"
checkbox input "false"
checkbox input "true"
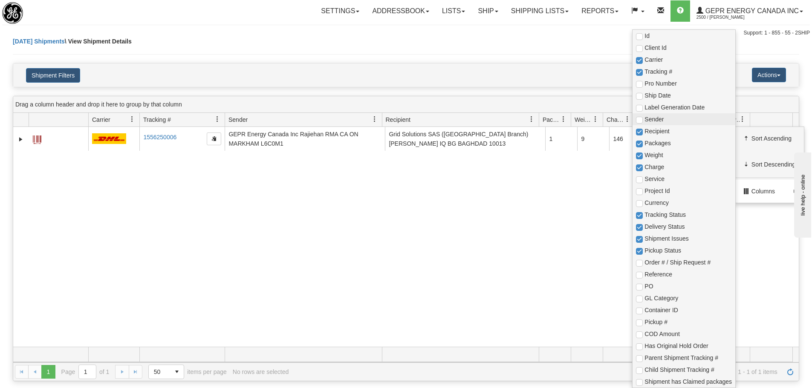
checkbox input "true"
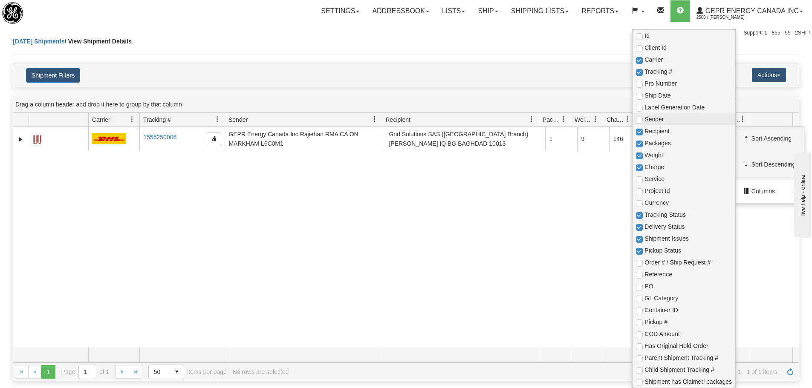
checkbox input "true"
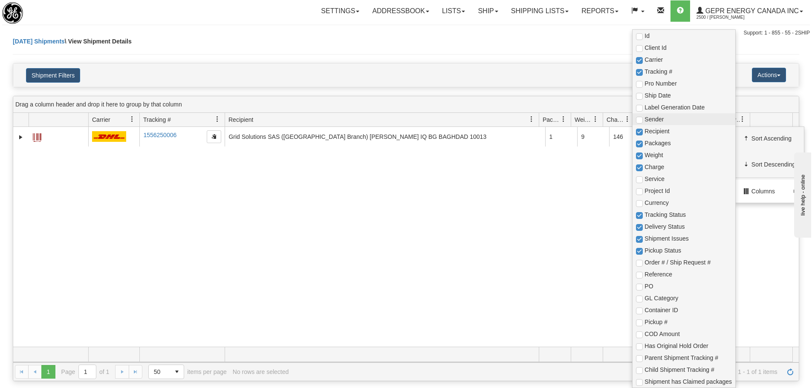
click at [671, 119] on span "Sender" at bounding box center [688, 119] width 87 height 9
checkbox input "true"
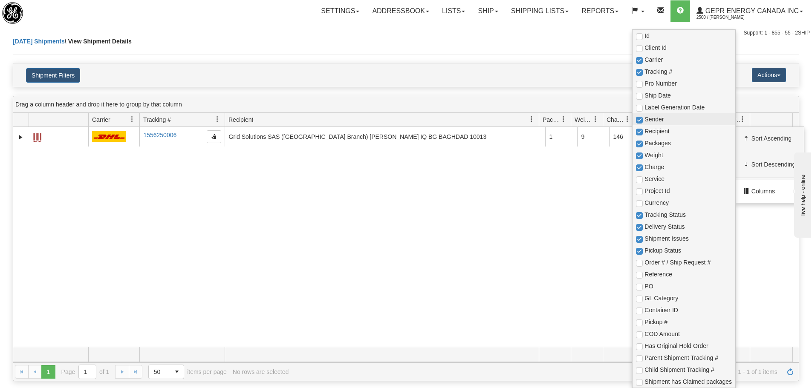
checkbox input "true"
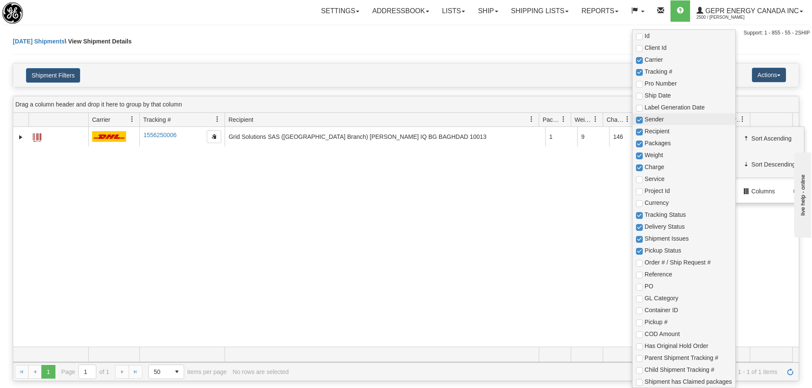
checkbox input "true"
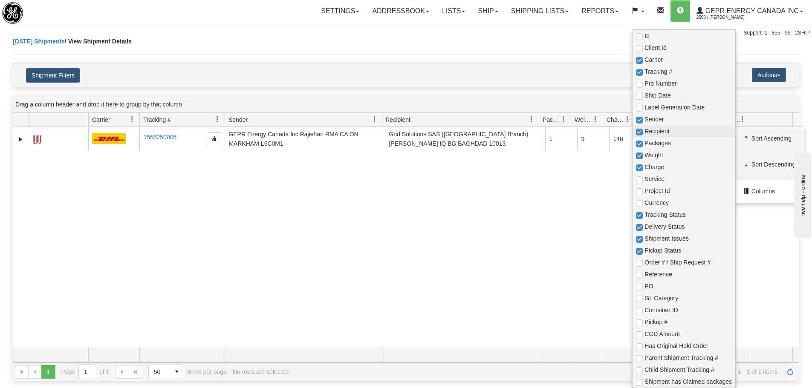
click at [673, 136] on span "Recipient" at bounding box center [684, 131] width 103 height 12
checkbox input "true"
checkbox input "false"
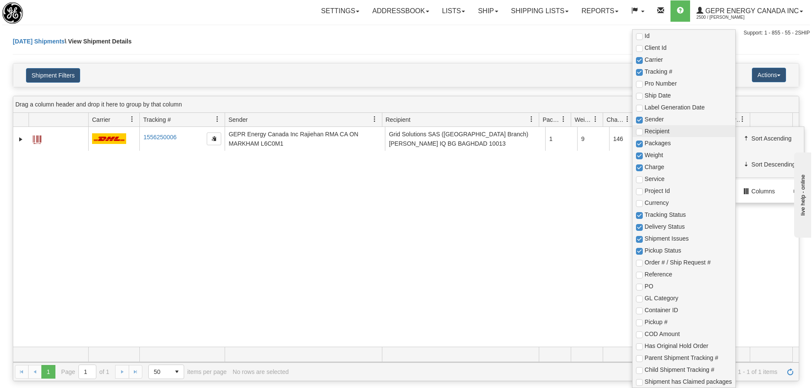
checkbox input "true"
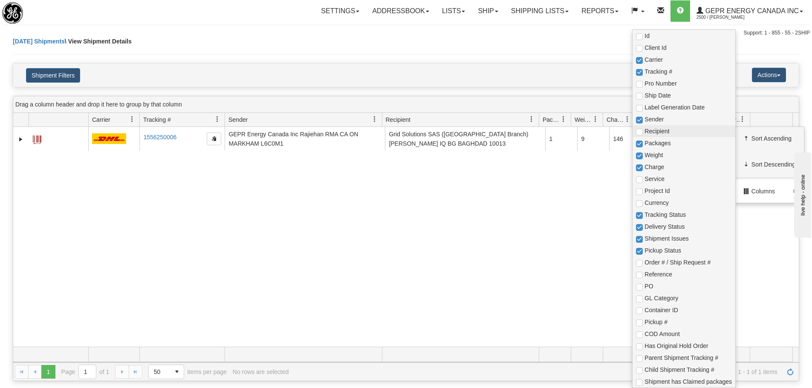
checkbox input "true"
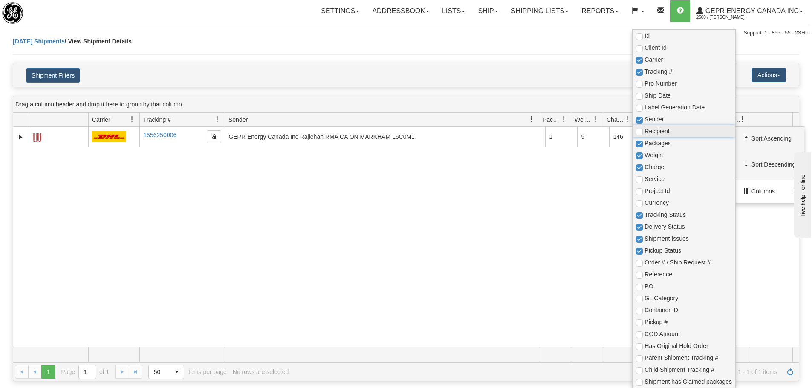
click at [673, 136] on span "Recipient" at bounding box center [684, 131] width 103 height 12
checkbox input "true"
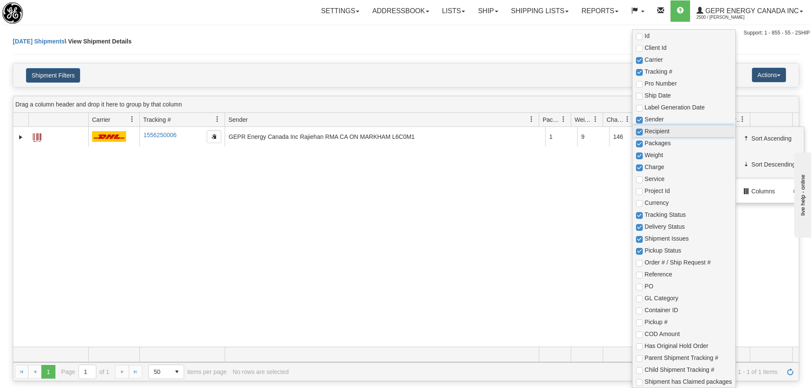
checkbox input "true"
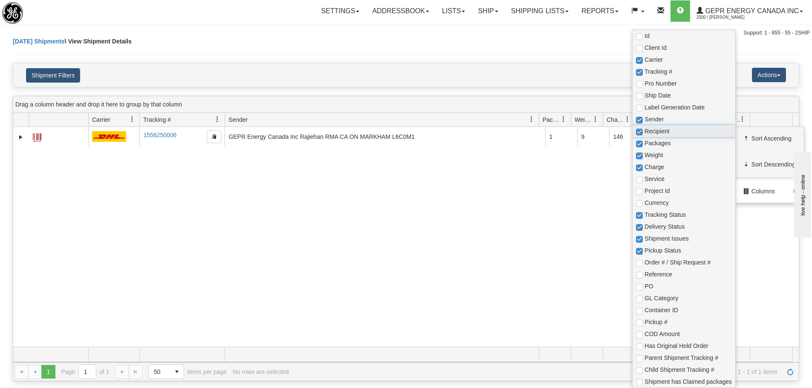
checkbox input "true"
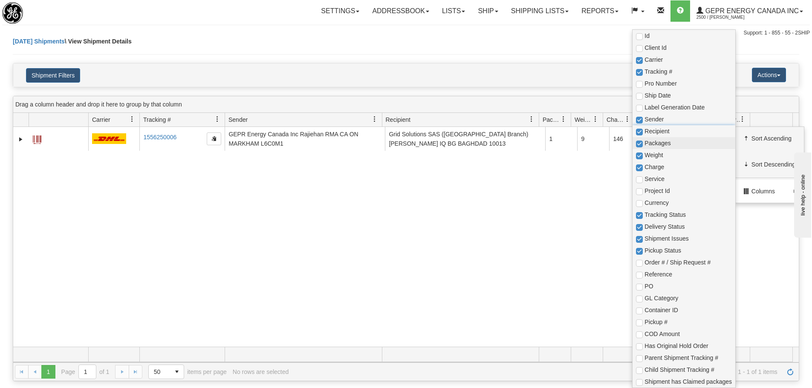
click at [674, 140] on span "Packages" at bounding box center [688, 143] width 87 height 9
checkbox input "true"
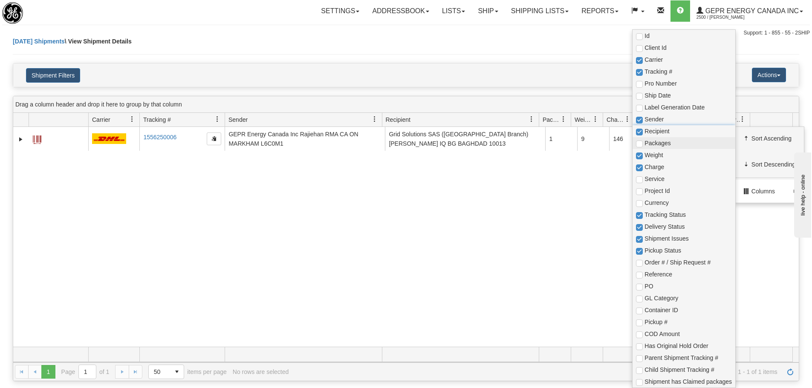
checkbox input "false"
checkbox input "true"
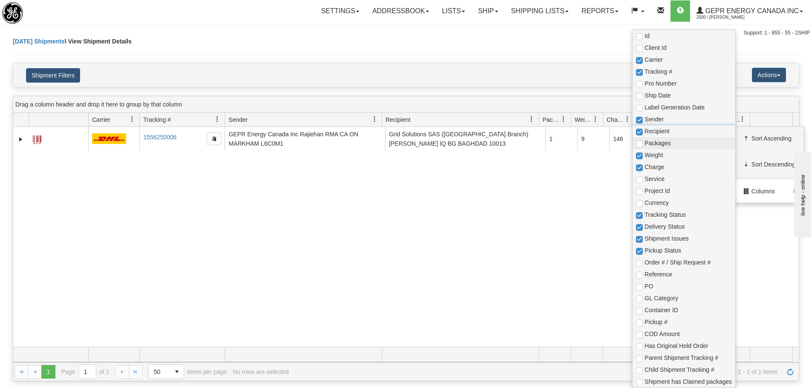
checkbox input "true"
click at [675, 153] on span "Weight" at bounding box center [688, 155] width 87 height 9
checkbox input "true"
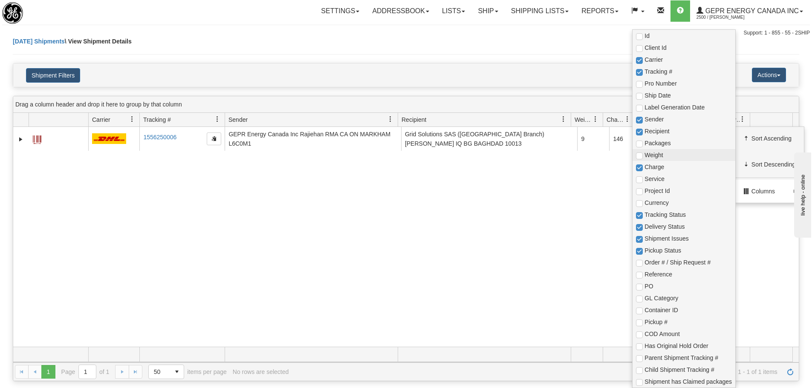
checkbox input "true"
checkbox input "false"
checkbox input "true"
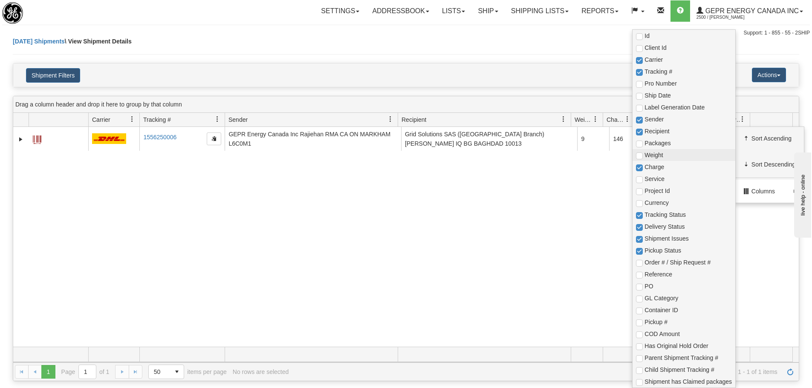
checkbox input "true"
click at [675, 171] on span "Charge" at bounding box center [688, 167] width 87 height 9
checkbox input "true"
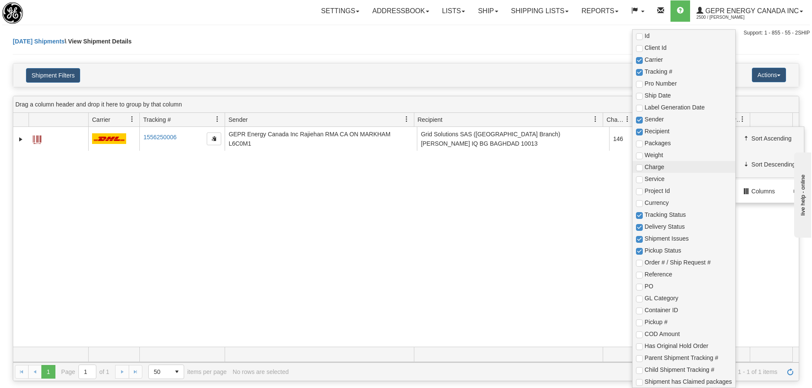
checkbox input "true"
checkbox input "false"
checkbox input "true"
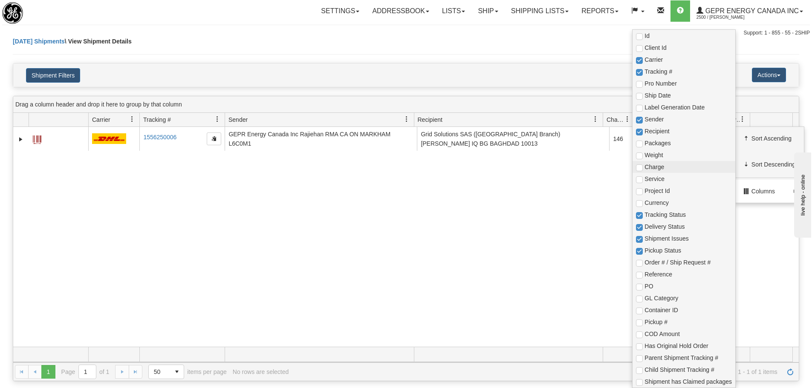
checkbox input "true"
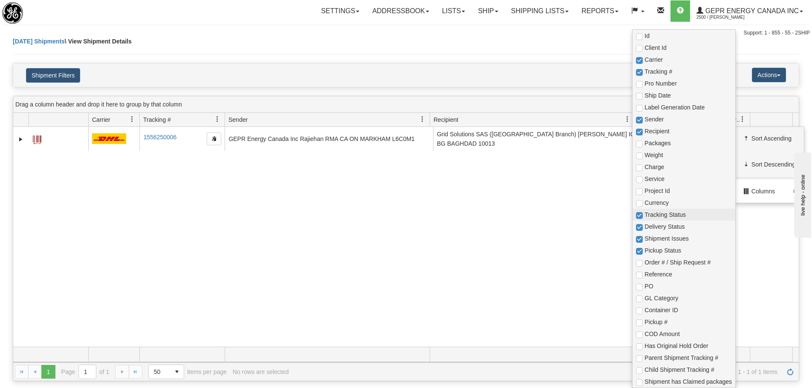
click at [669, 214] on span "Tracking Status" at bounding box center [688, 215] width 87 height 9
checkbox input "true"
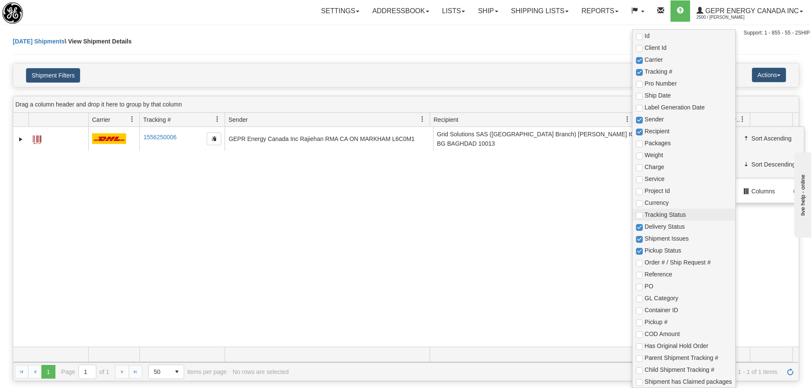
checkbox input "false"
checkbox input "true"
click at [660, 232] on span "Delivery Status" at bounding box center [684, 227] width 103 height 12
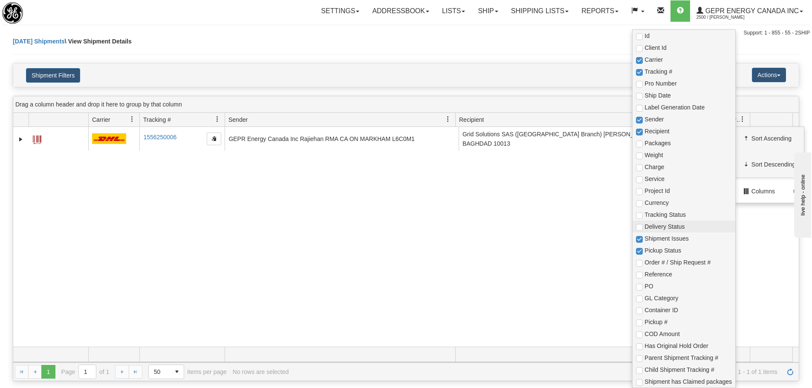
checkbox input "true"
checkbox input "false"
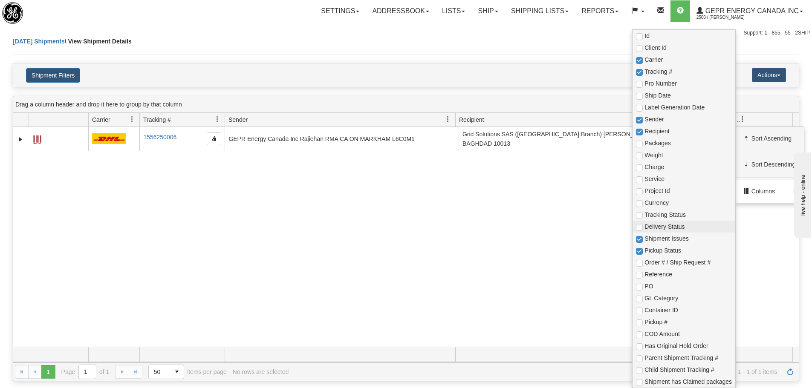
checkbox input "true"
click at [662, 240] on span "Shipment Issues" at bounding box center [688, 239] width 87 height 9
checkbox input "true"
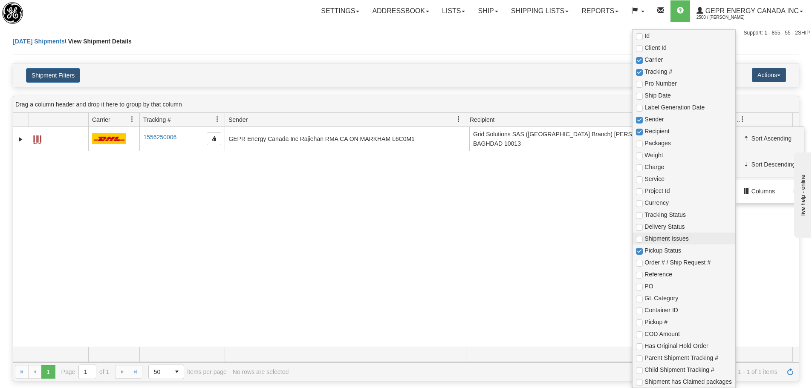
checkbox input "true"
checkbox input "false"
checkbox input "true"
click at [661, 252] on span "Pickup Status" at bounding box center [688, 250] width 87 height 9
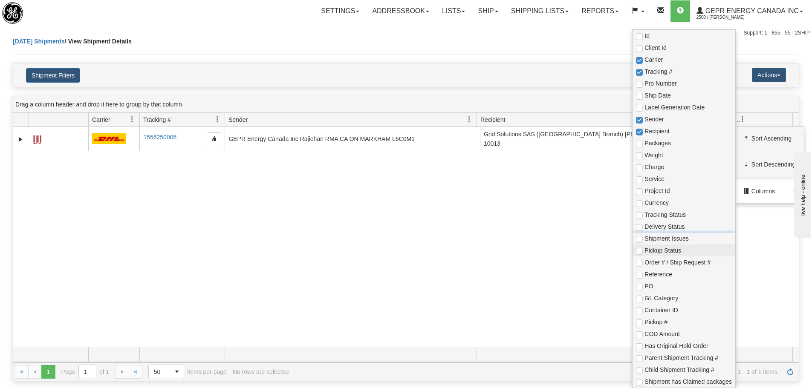
checkbox input "true"
checkbox input "false"
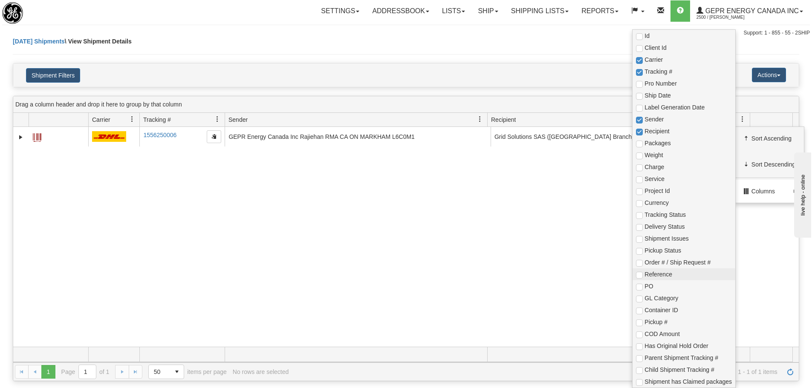
click at [662, 272] on span "Reference" at bounding box center [688, 274] width 87 height 9
checkbox input "true"
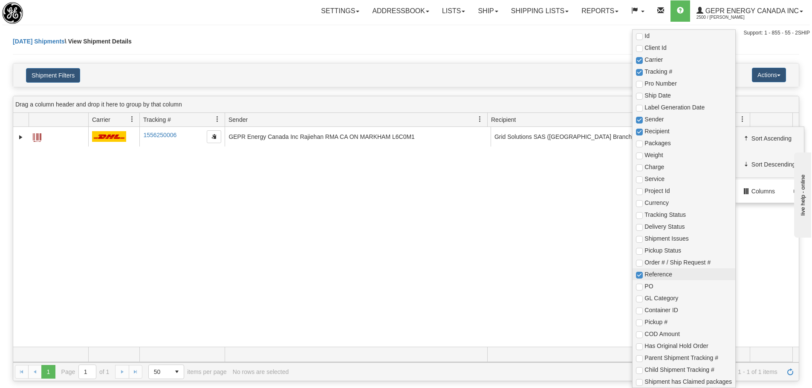
checkbox input "true"
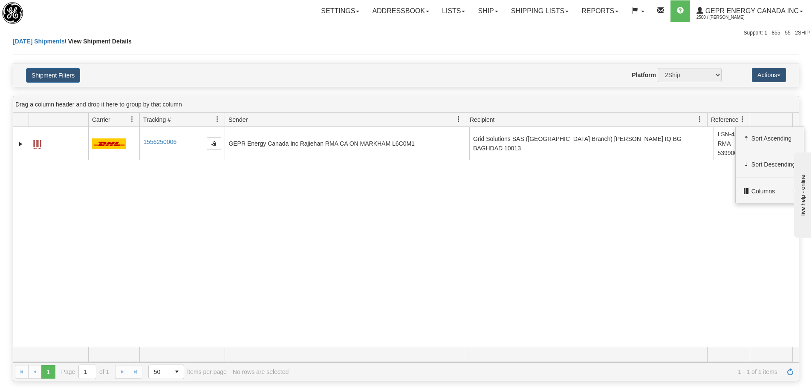
click at [553, 276] on div "31518209 2500 1556250006 1556250006 [DATE] [DATE] 09:14:15 AM GEPR Energy Canad…" at bounding box center [406, 237] width 786 height 220
drag, startPoint x: 723, startPoint y: 117, endPoint x: 113, endPoint y: 123, distance: 609.7
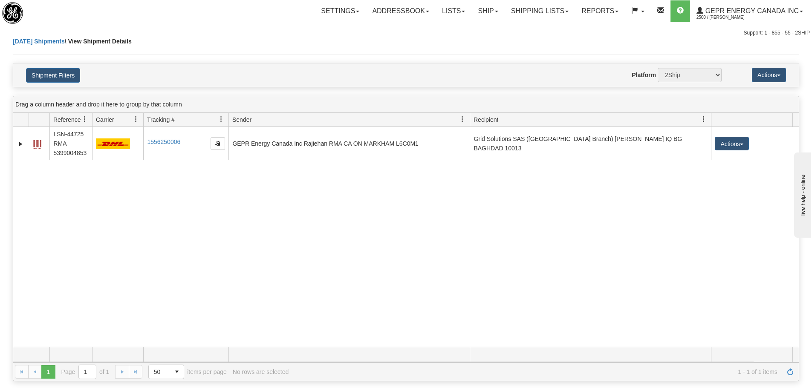
drag, startPoint x: 88, startPoint y: 120, endPoint x: 54, endPoint y: 118, distance: 34.2
click at [47, 118] on div "Id Client Id Reference Carrier Tracking # Pro Number Ship Date Label Generation…" at bounding box center [403, 120] width 780 height 14
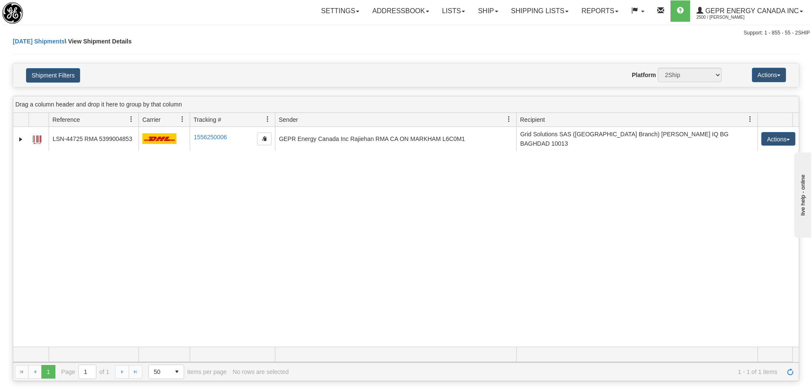
drag, startPoint x: 90, startPoint y: 117, endPoint x: 139, endPoint y: 120, distance: 48.3
click at [139, 120] on div "Id Client Id Reference Carrier Tracking # Pro Number Ship Date Label Generation…" at bounding box center [403, 120] width 780 height 14
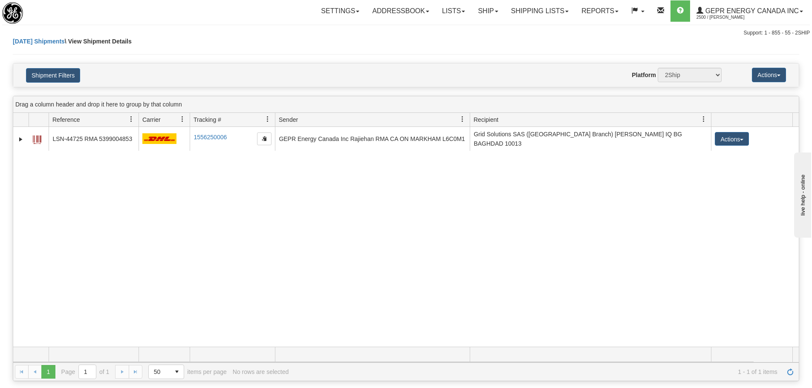
drag, startPoint x: 515, startPoint y: 117, endPoint x: 466, endPoint y: 126, distance: 50.7
click at [466, 127] on div "Drag a column header and drop it here to group by that column Id Client Id Refe…" at bounding box center [406, 239] width 787 height 286
click at [451, 173] on div "31518209 2500 LSN-44725 RMA 5399004853 1556250006 1556250006 [DATE] [DATE] 09:1…" at bounding box center [406, 237] width 786 height 220
click at [768, 73] on button "Actions" at bounding box center [769, 75] width 34 height 14
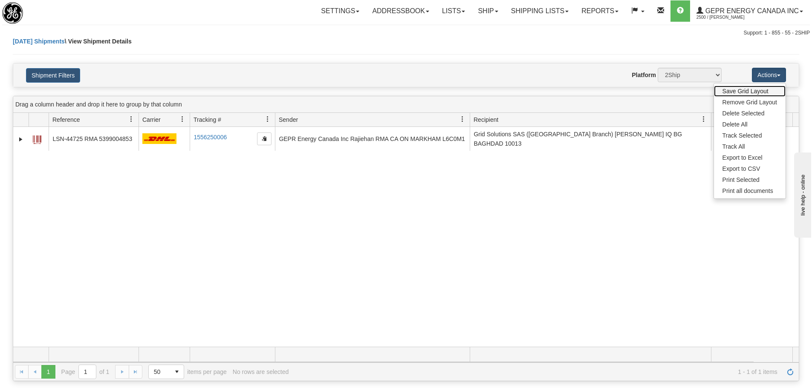
click at [745, 91] on link "Save Grid Layout" at bounding box center [750, 91] width 72 height 11
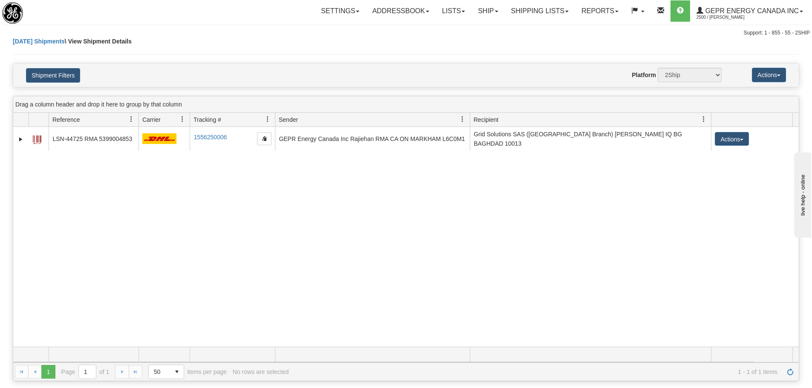
drag, startPoint x: 449, startPoint y: 305, endPoint x: 416, endPoint y: 298, distance: 33.4
click at [442, 305] on div "31518209 2500 LSN-44725 RMA 5399004853 1556250006 1556250006 [DATE] [DATE] 09:1…" at bounding box center [406, 237] width 786 height 220
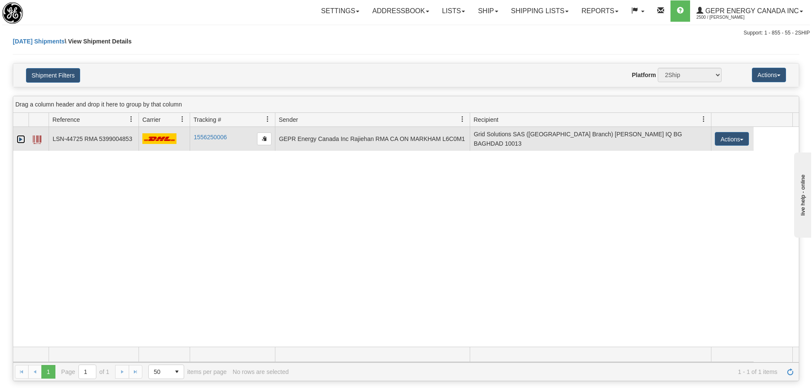
click at [22, 136] on link "Expand" at bounding box center [21, 139] width 9 height 9
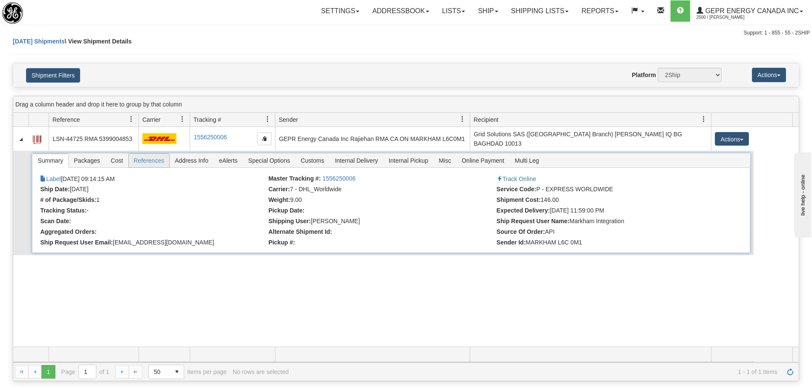
click at [148, 158] on span "References" at bounding box center [149, 161] width 41 height 14
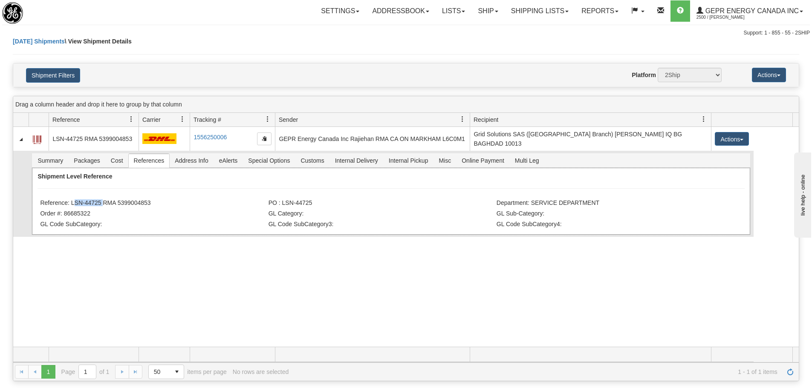
drag, startPoint x: 101, startPoint y: 199, endPoint x: 72, endPoint y: 200, distance: 28.6
click at [72, 200] on li "Reference: LSN-44725 RMA 5399004853" at bounding box center [153, 204] width 226 height 9
copy li "LSN-44725"
click at [169, 254] on div "31518209 2500 LSN-44725 RMA 5399004853 1556250006 1556250006 [DATE] [DATE] 09:1…" at bounding box center [406, 237] width 786 height 220
click at [203, 64] on div "Shipment Filters Website Agent Nothing selected Client User Platform 2Ship Impo…" at bounding box center [406, 75] width 786 height 23
